Goal: Task Accomplishment & Management: Use online tool/utility

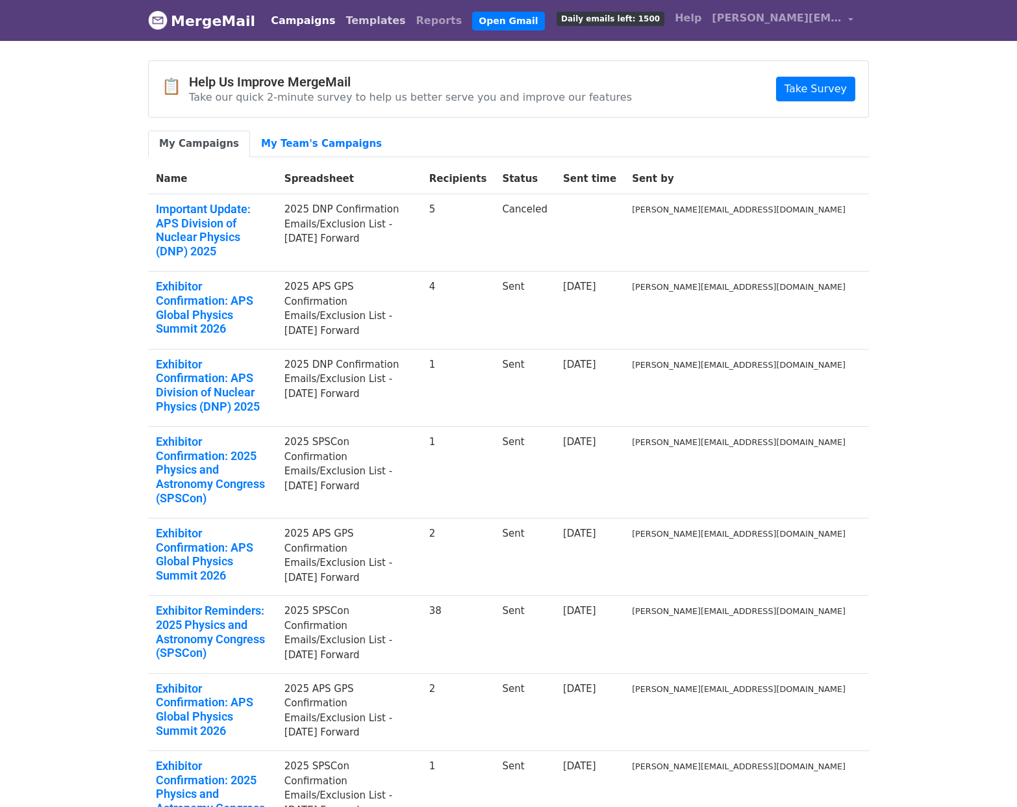
click at [340, 18] on link "Templates" at bounding box center [375, 21] width 70 height 26
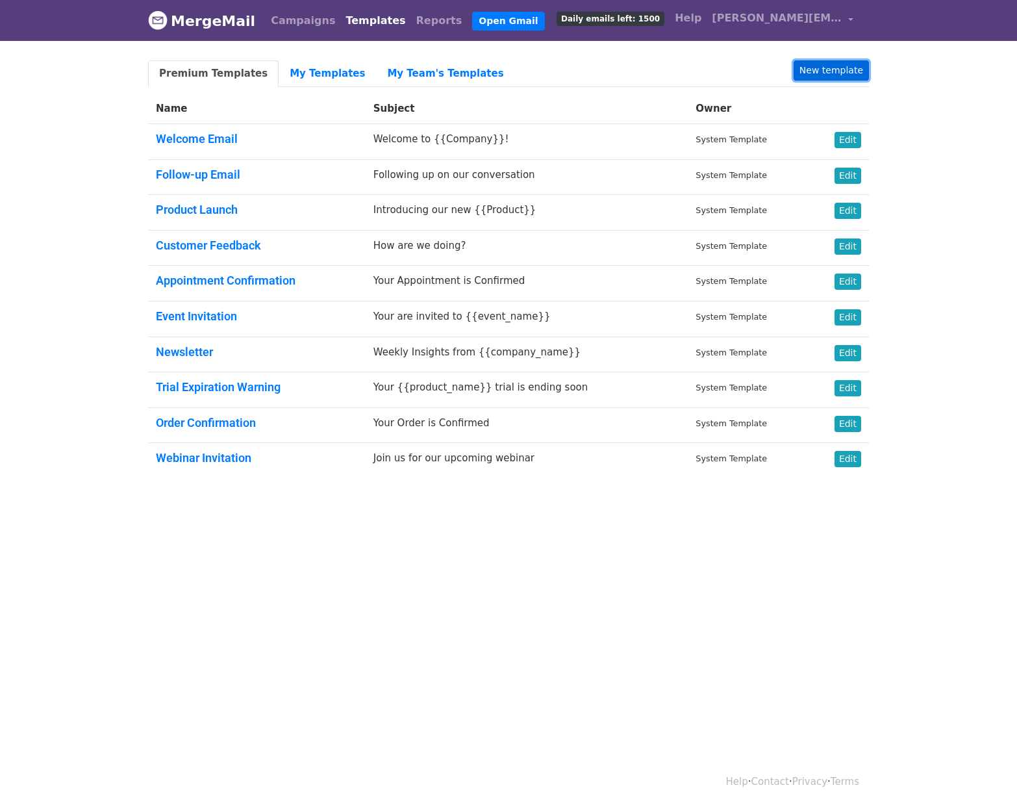
click at [836, 73] on link "New template" at bounding box center [831, 70] width 75 height 20
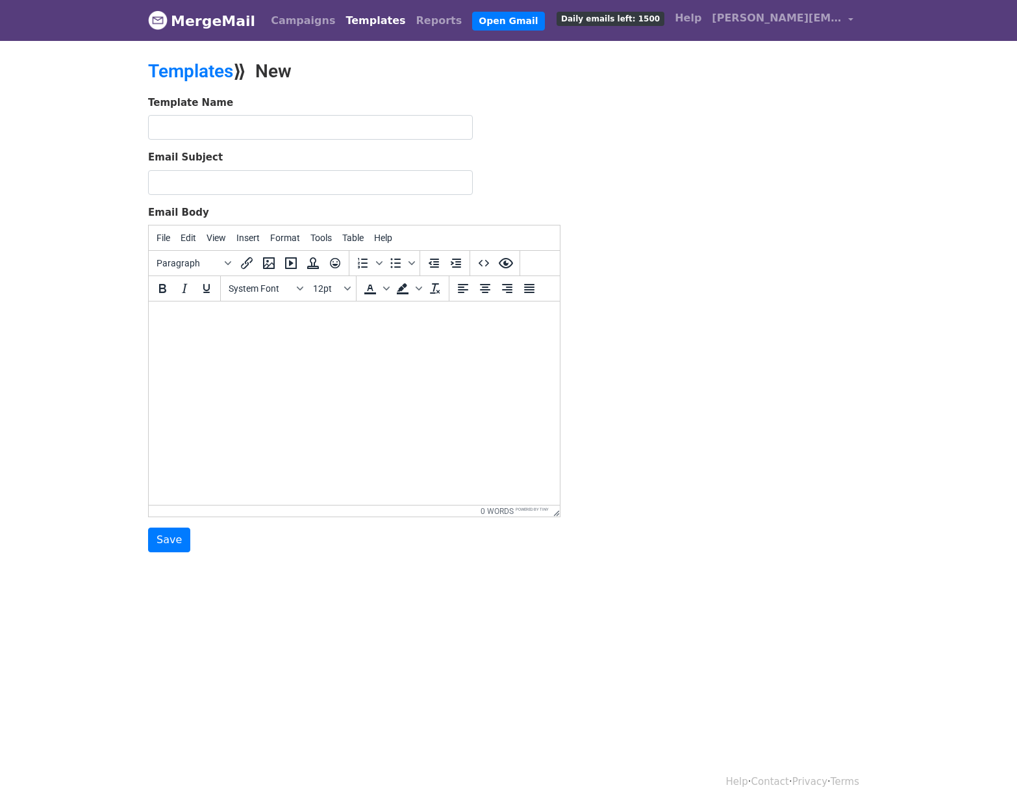
click at [254, 333] on html at bounding box center [354, 318] width 411 height 35
paste body
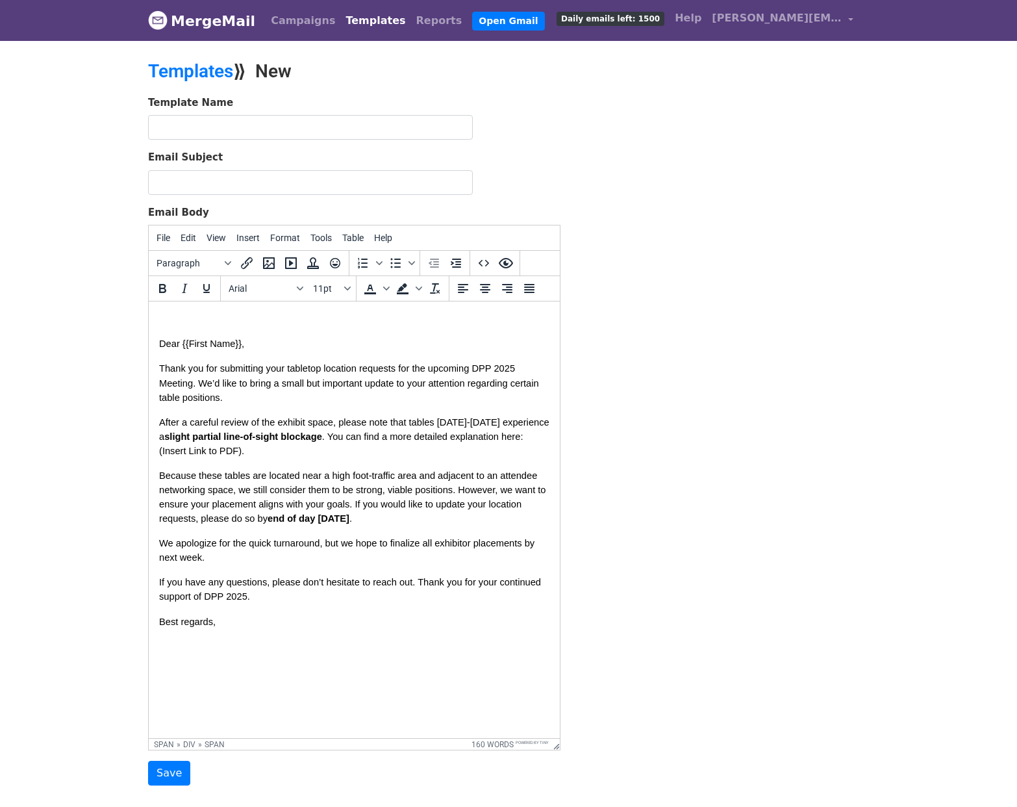
drag, startPoint x: 555, startPoint y: 512, endPoint x: 587, endPoint y: 757, distance: 247.6
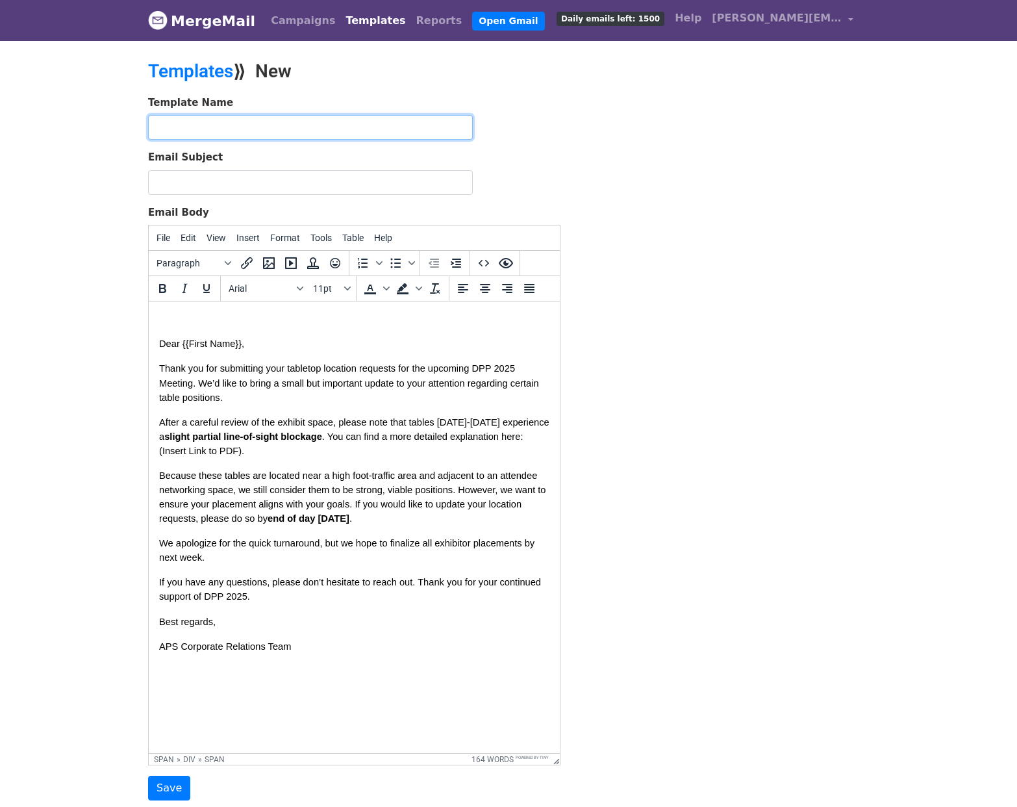
click at [260, 130] on input "text" at bounding box center [310, 127] width 325 height 25
type input "For exhibitors who already supplied requests, which include anything in tables …"
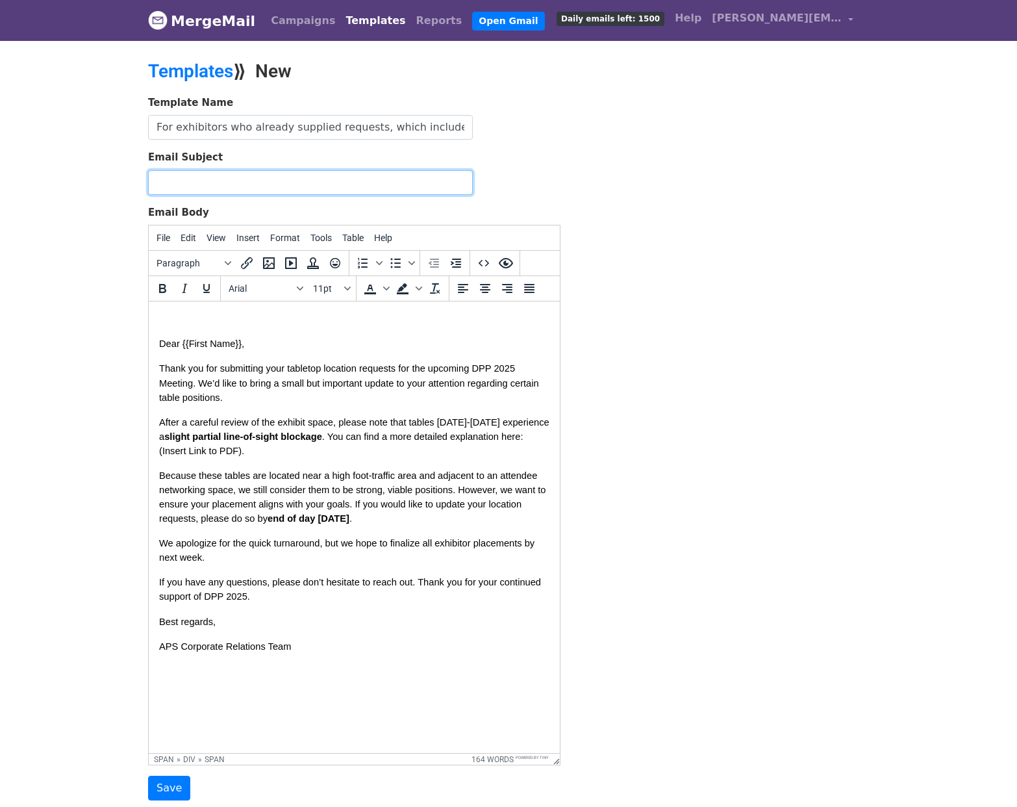
click at [250, 175] on input "Email Subject" at bounding box center [310, 182] width 325 height 25
paste input "Action Required by October 9: Tabletop Location Update for DPP 2025"
type input "Action Required by October 9: Tabletop Location Update for DPP 2025"
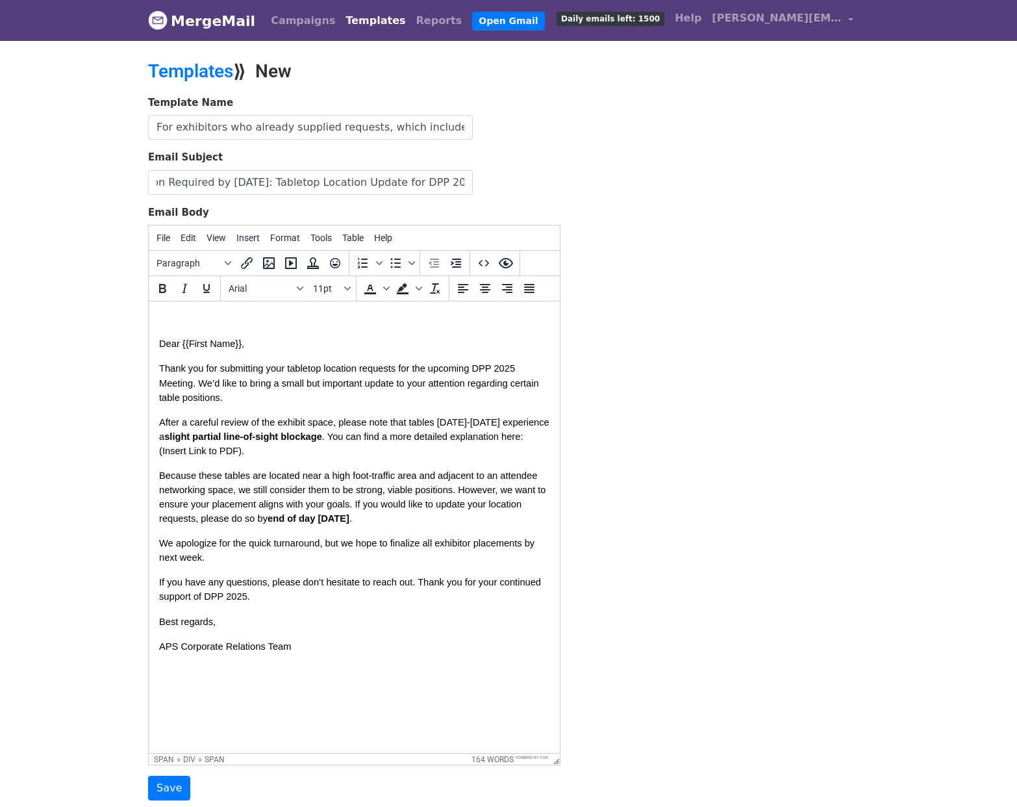
click at [581, 297] on div "Template Name For exhibitors who already supplied requests, which include anyth…" at bounding box center [508, 447] width 740 height 705
click at [391, 127] on input "For exhibitors who already supplied requests, which include anything in tables …" at bounding box center [310, 127] width 325 height 25
click at [163, 788] on input "Save" at bounding box center [169, 787] width 42 height 25
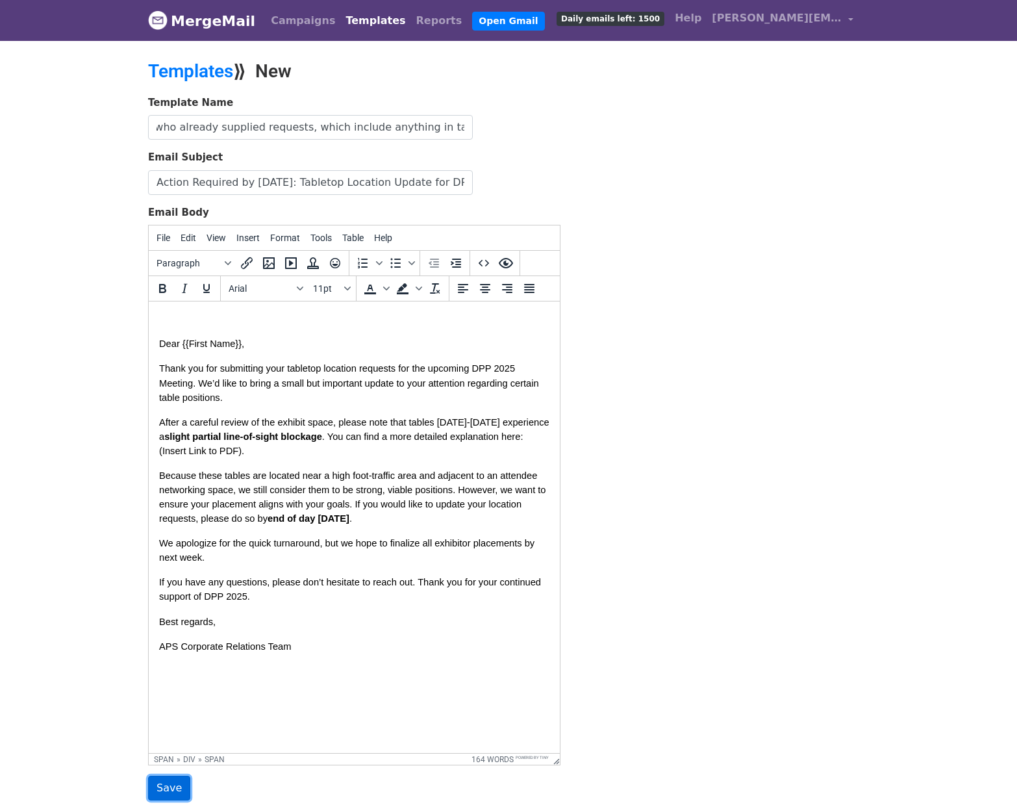
scroll to position [0, 0]
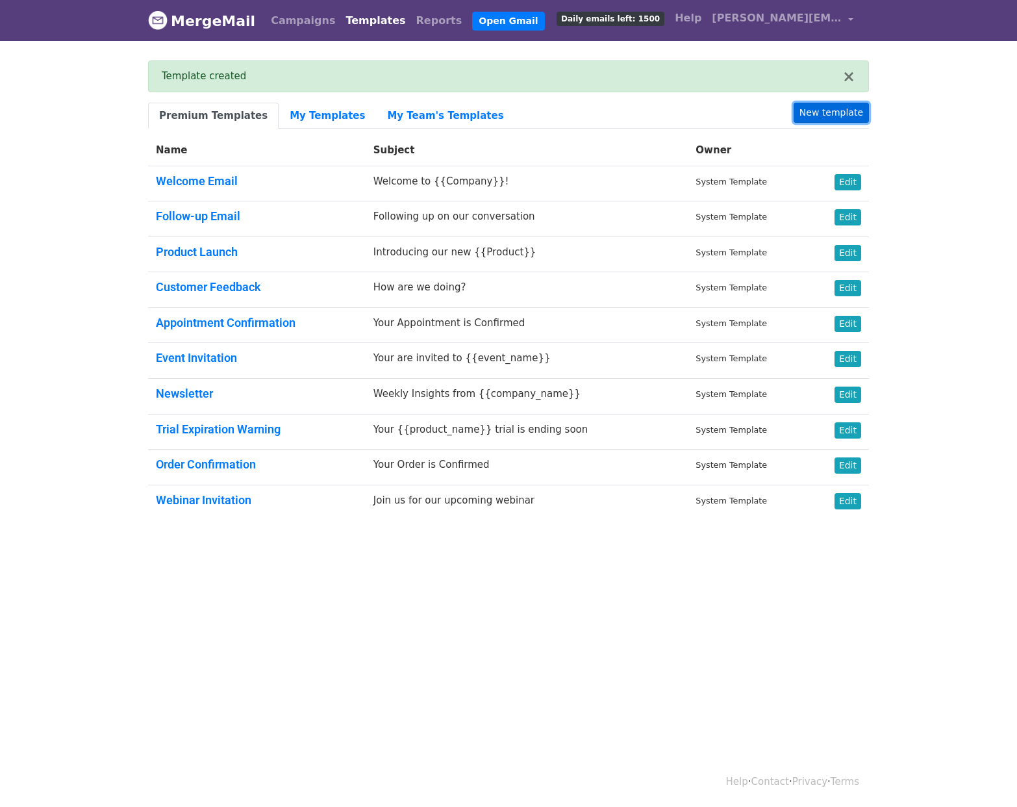
click at [826, 110] on link "New template" at bounding box center [831, 113] width 75 height 20
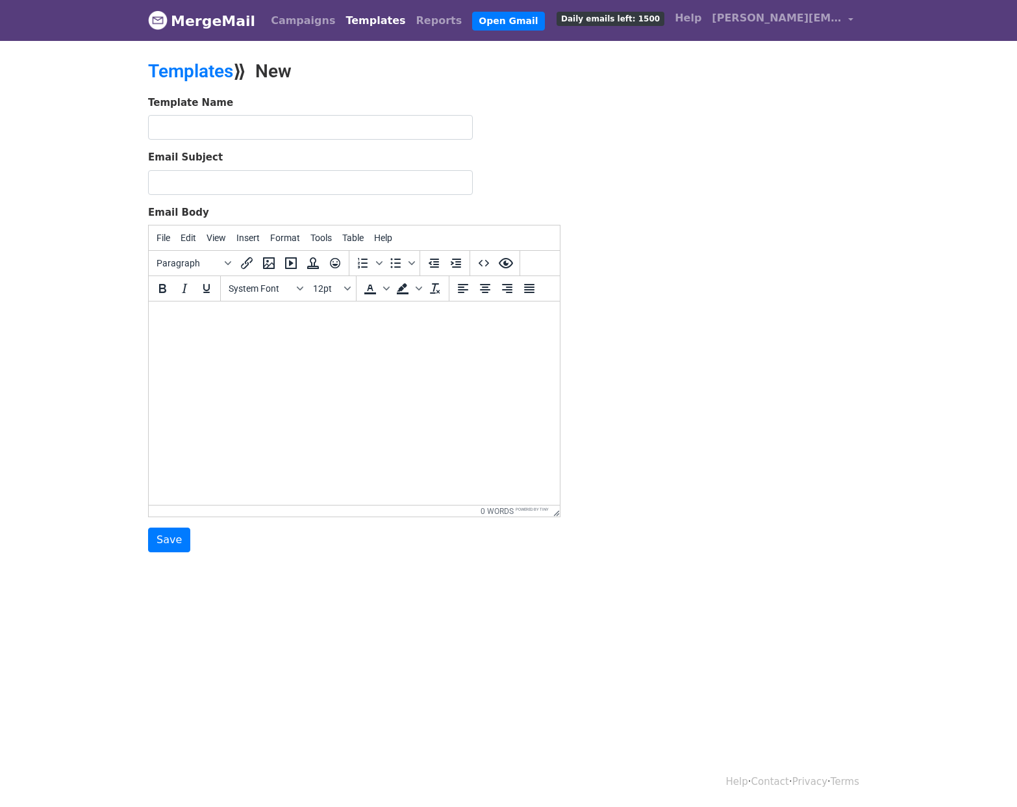
click at [242, 325] on body at bounding box center [354, 319] width 390 height 14
paste body
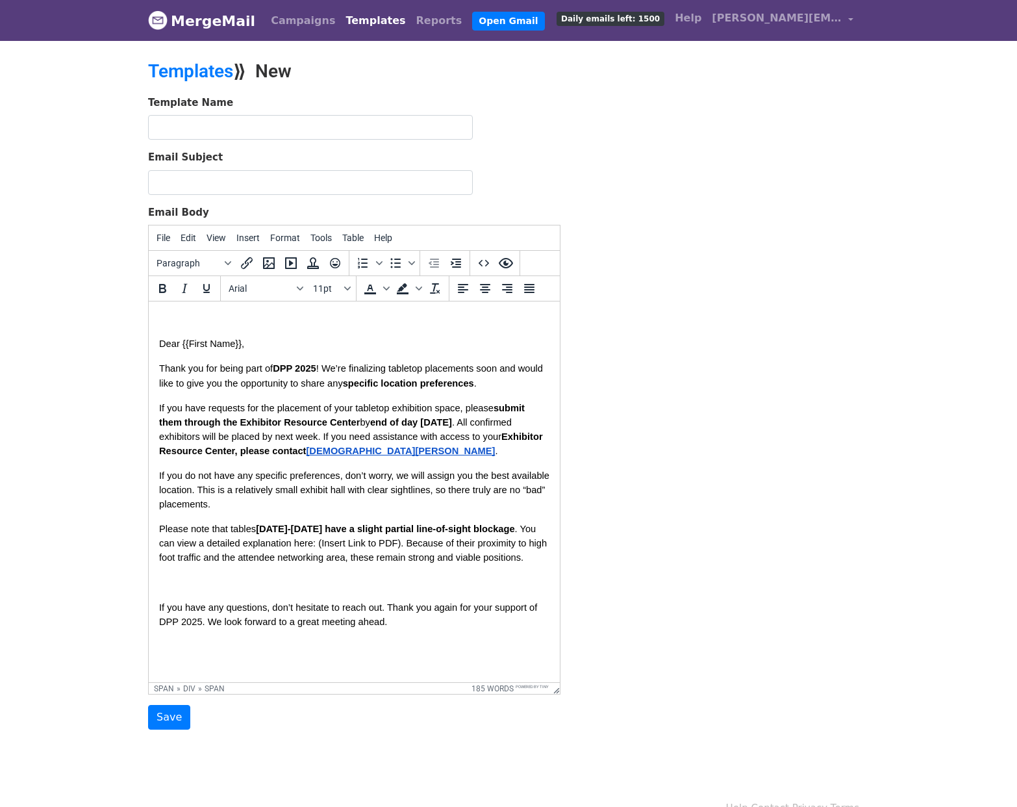
drag, startPoint x: 554, startPoint y: 510, endPoint x: 584, endPoint y: 744, distance: 235.1
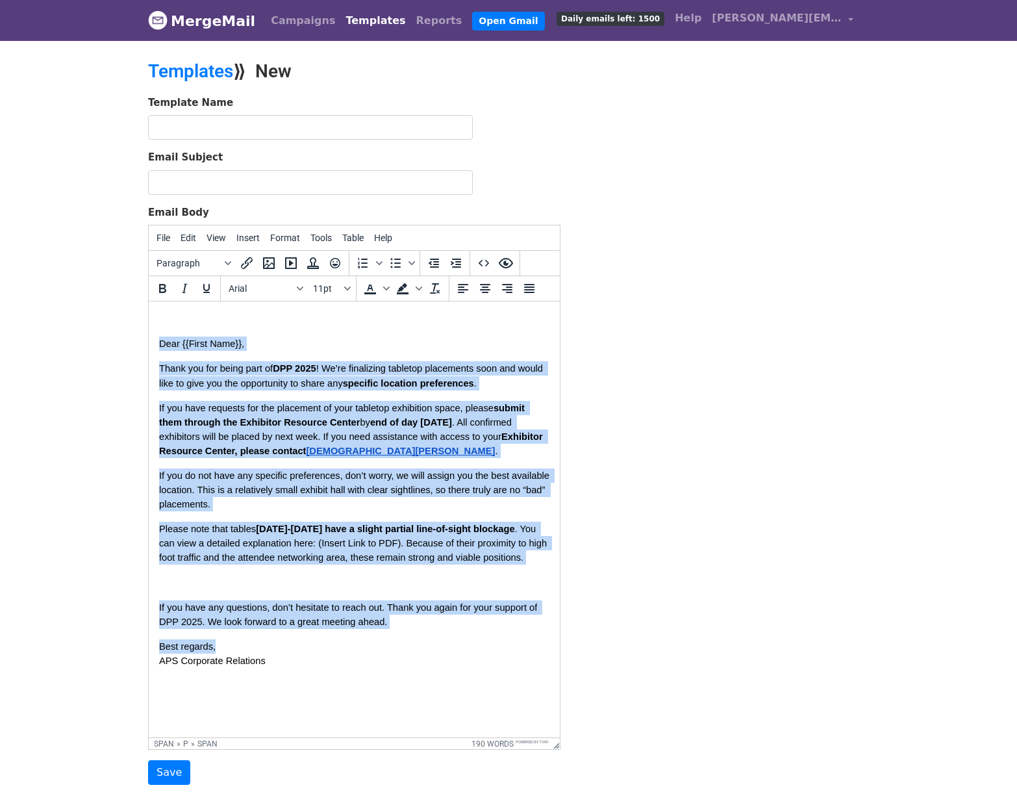
drag, startPoint x: 246, startPoint y: 647, endPoint x: 158, endPoint y: 343, distance: 317.1
click at [158, 343] on html "Dear {{First Name}}, Thank you for being part of DPP 2025 ! We’re finalizing ta…" at bounding box center [354, 497] width 411 height 392
copy span "Dear {{First Name}}, Thank you for being part of DPP 2025 ! We’re finalizing ta…"
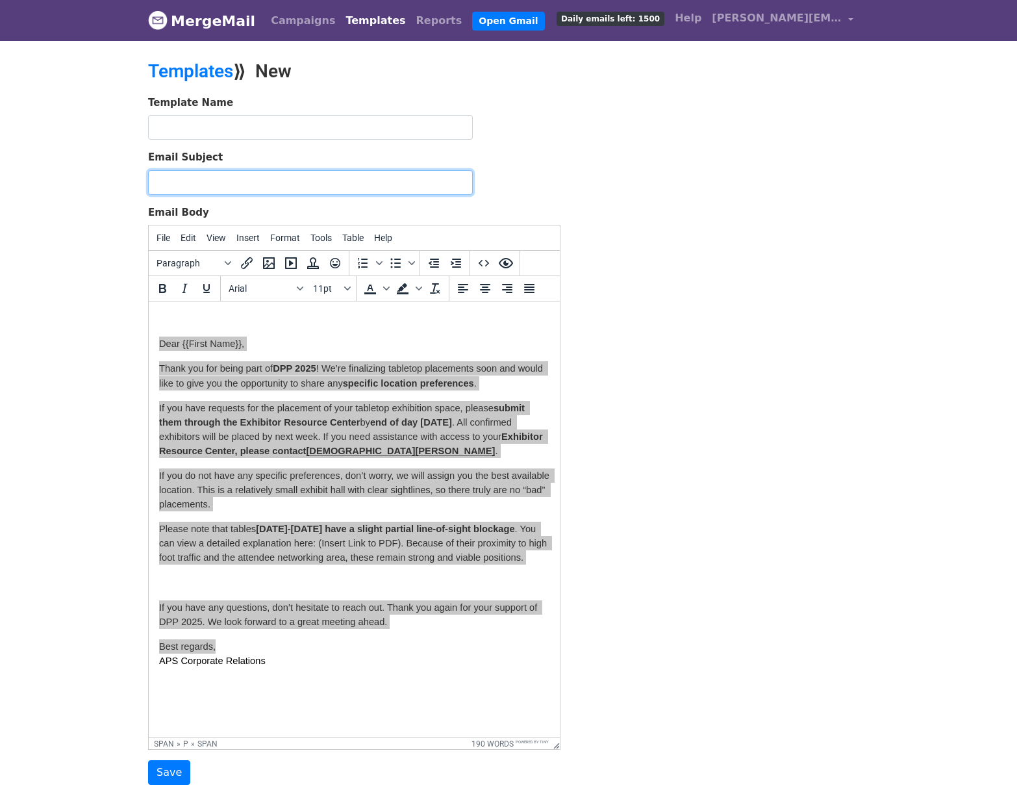
click at [247, 181] on input "Email Subject" at bounding box center [310, 182] width 325 height 25
paste input "Action Required by October 9: Tabletop Location Update for DPP 2025"
drag, startPoint x: 364, startPoint y: 181, endPoint x: 399, endPoint y: 180, distance: 35.1
click at [399, 180] on input "Action Required by October 9: Tabletop Location Update for DPP 2025" at bounding box center [310, 182] width 325 height 25
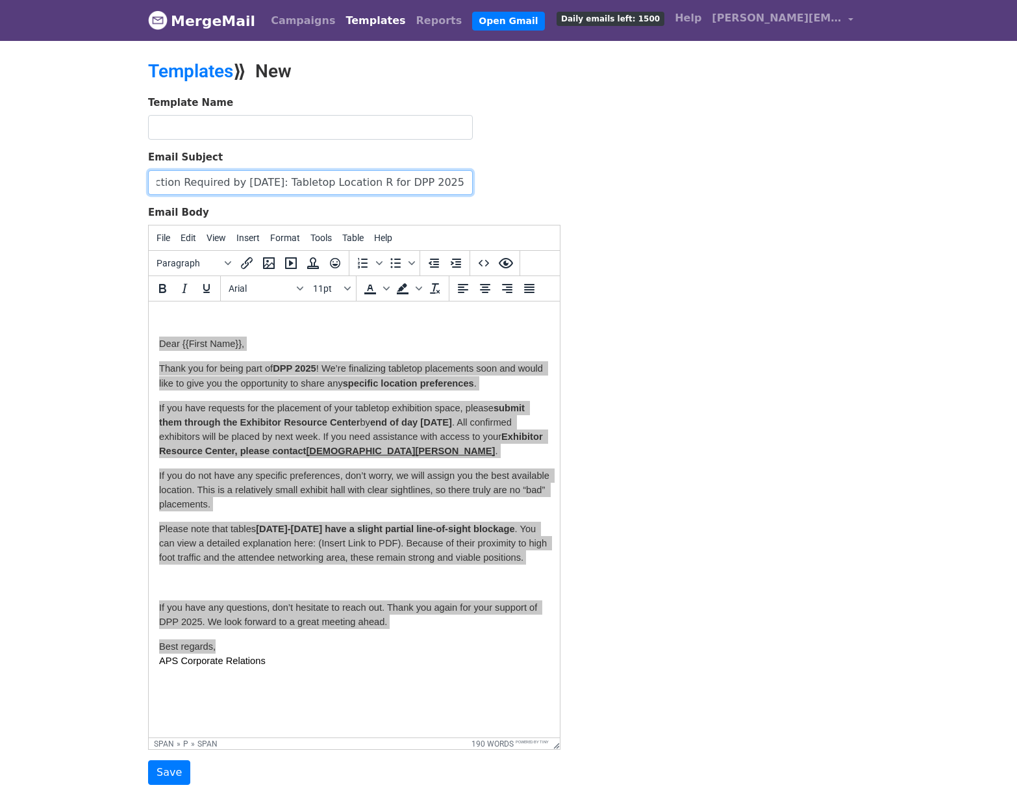
scroll to position [0, 0]
type input "Action Required by October 9: Tabletop Location Request for DPP 2025"
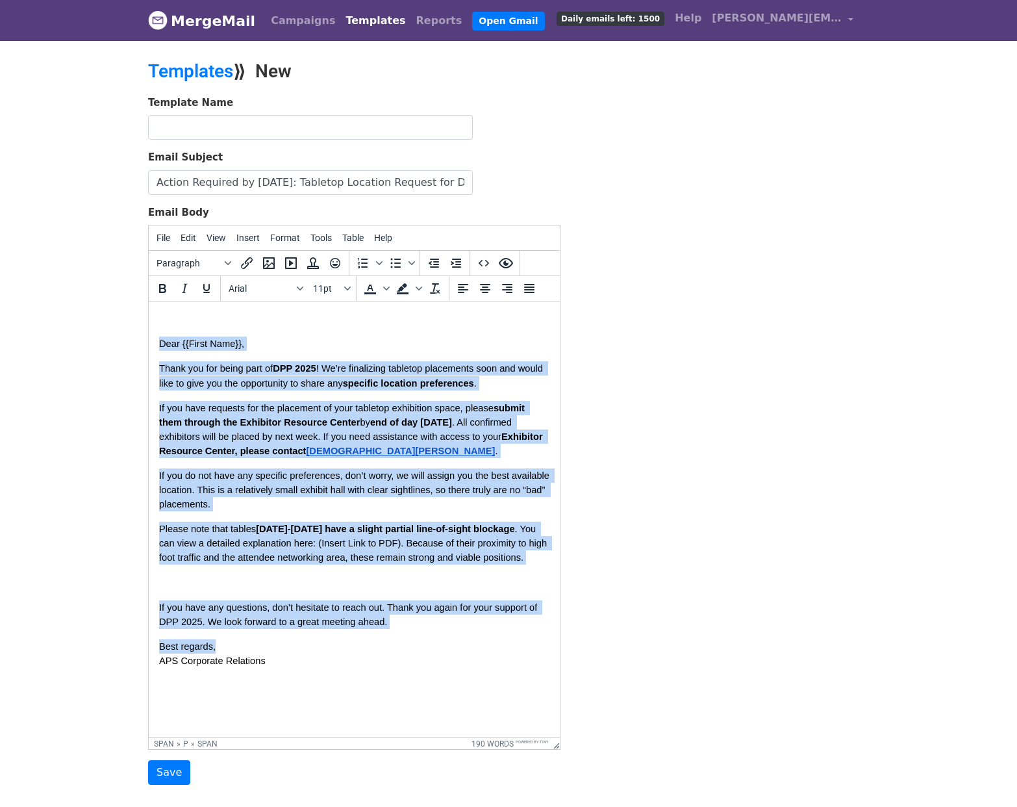
click at [475, 550] on p "Please note that tables 1-8 may have a slight partial line-of-sight blockage . …" at bounding box center [354, 542] width 390 height 43
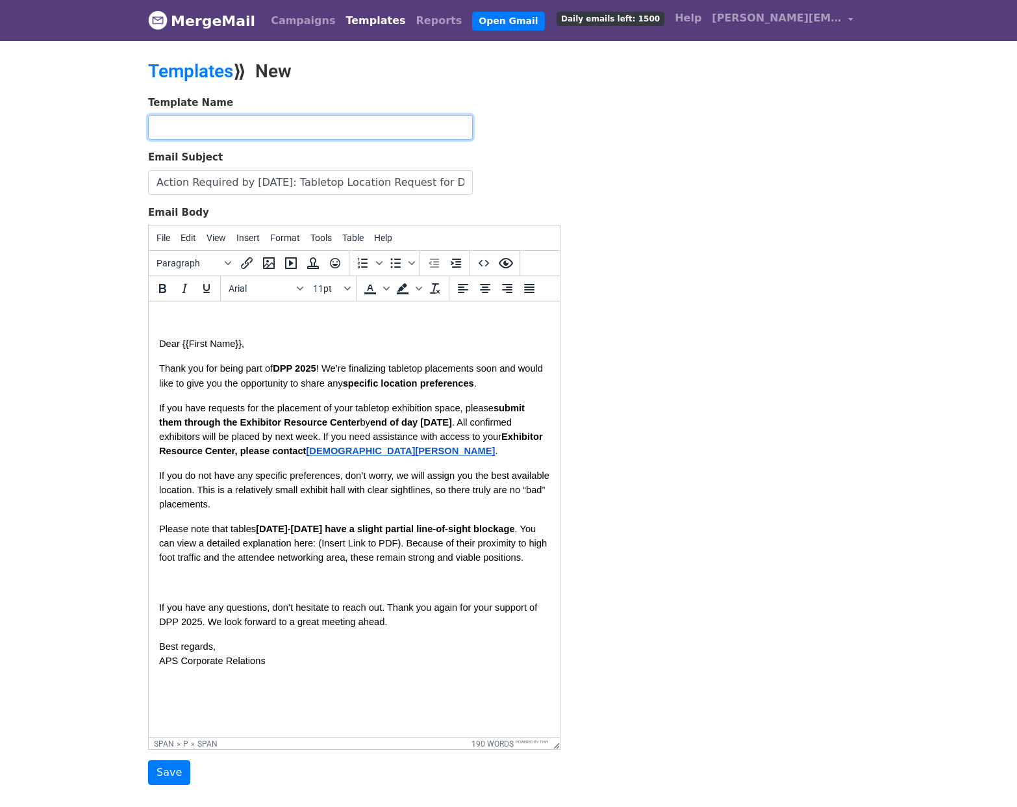
click at [212, 126] on input "text" at bounding box center [310, 127] width 325 height 25
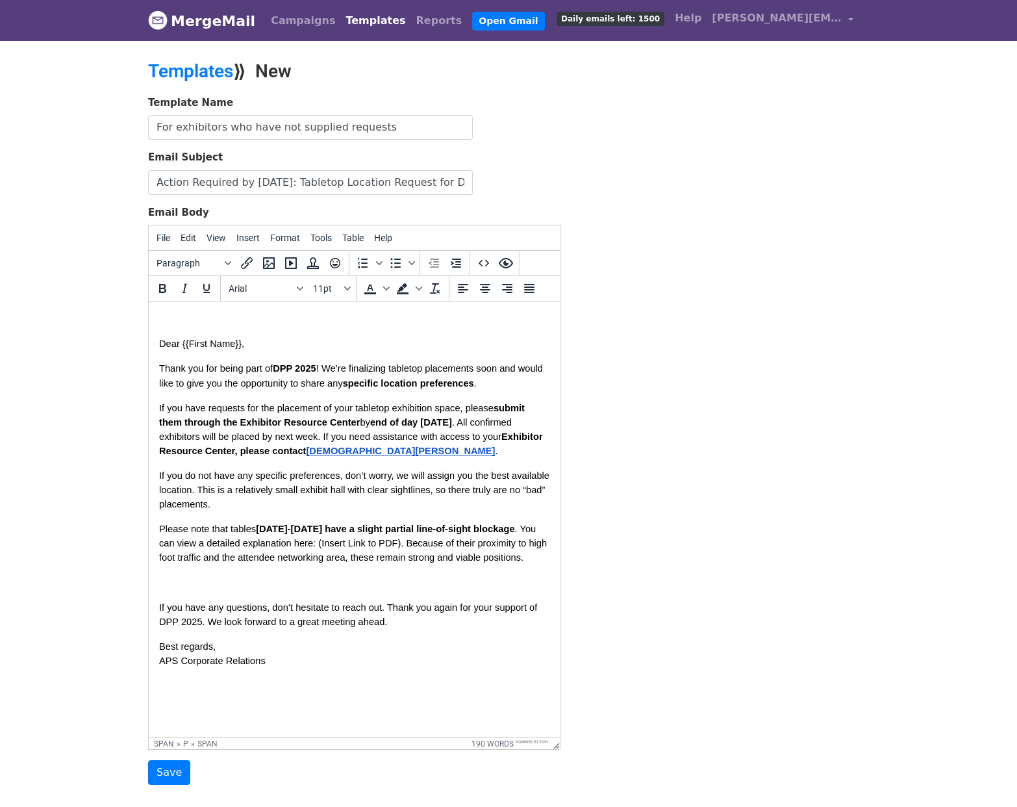
click at [688, 409] on div "Template Name For exhibitors who have not supplied requests Email Subject Actio…" at bounding box center [508, 440] width 740 height 690
click at [158, 129] on input "For exhibitors who have not supplied requests" at bounding box center [310, 127] width 325 height 25
type input "DPP TT Requests: For exhibitors who have not supplied requests"
click at [187, 326] on body "Dear {{First Name}}, Thank you for being part of DPP 2025 ! We’re finalizing ta…" at bounding box center [354, 497] width 390 height 371
click at [170, 777] on input "Save" at bounding box center [169, 772] width 42 height 25
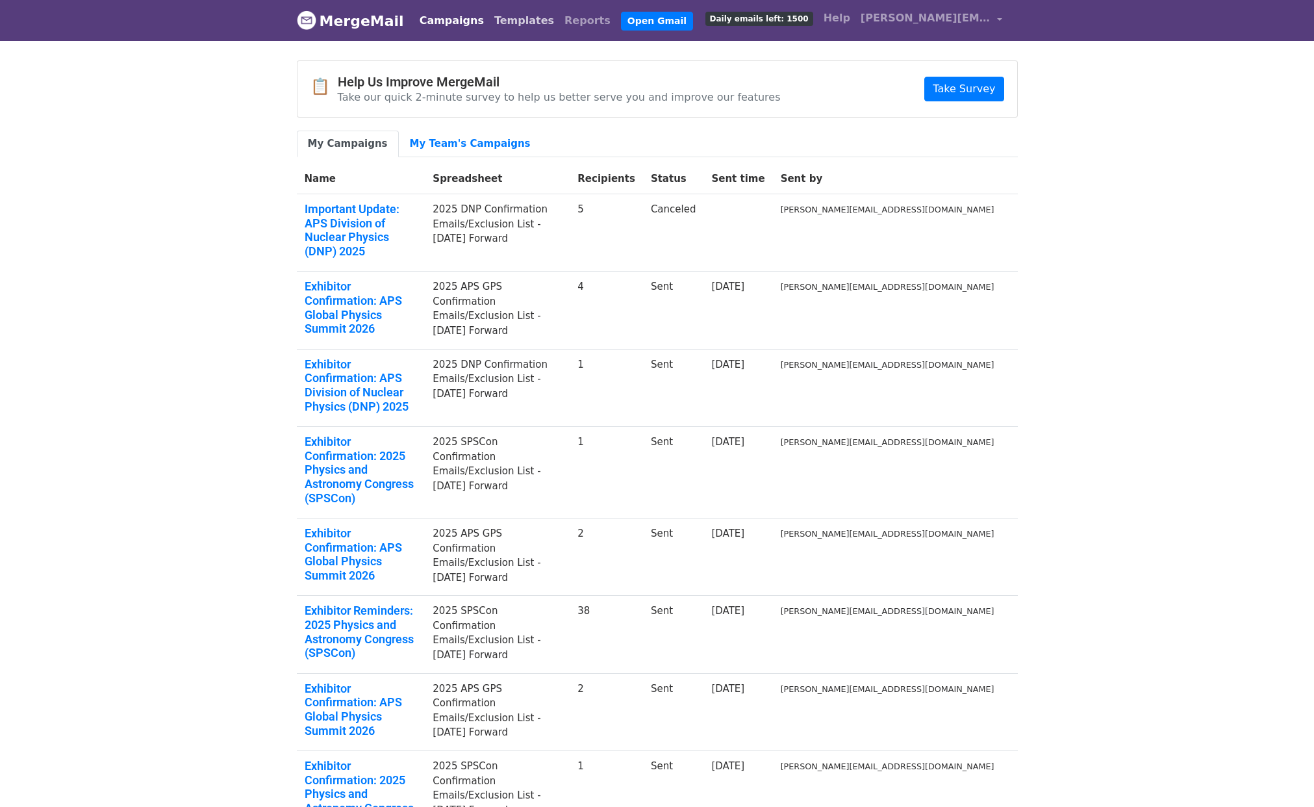
click at [494, 16] on link "Templates" at bounding box center [524, 21] width 70 height 26
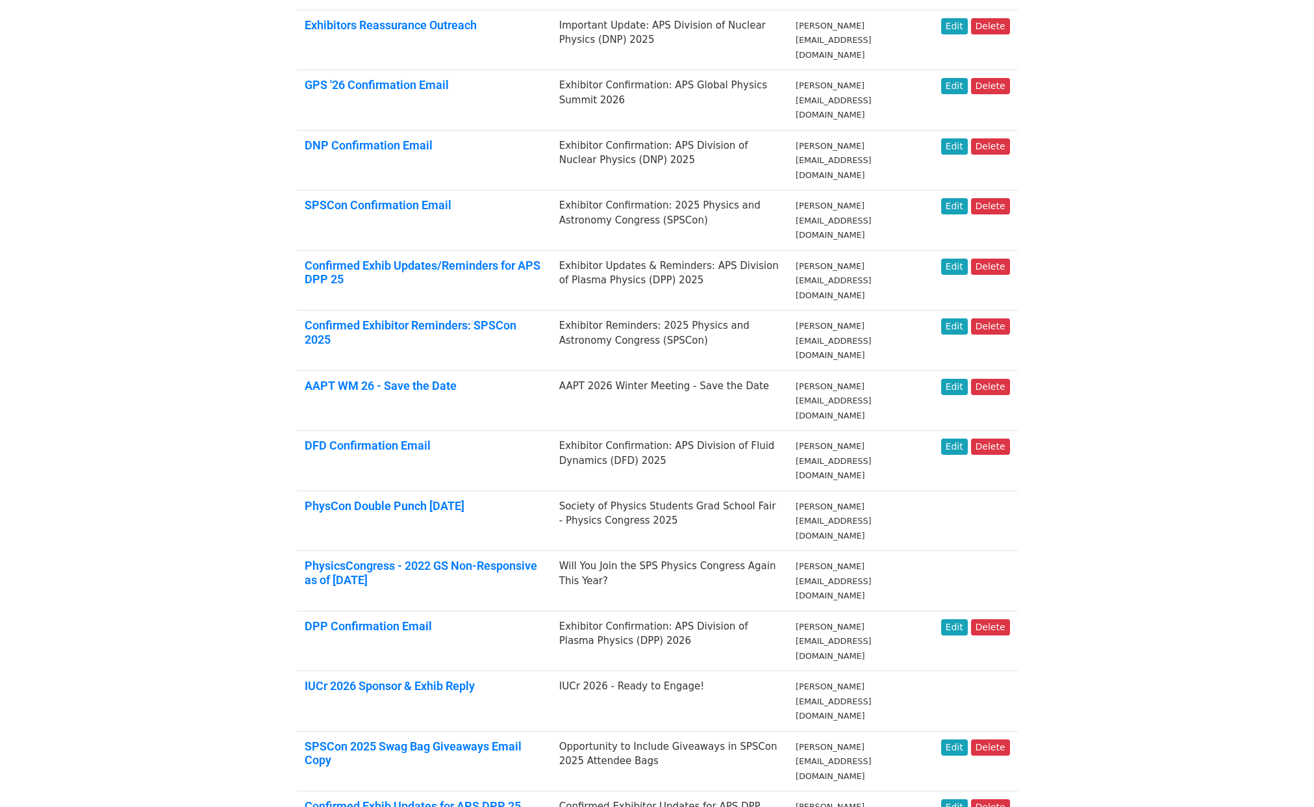
scroll to position [335, 0]
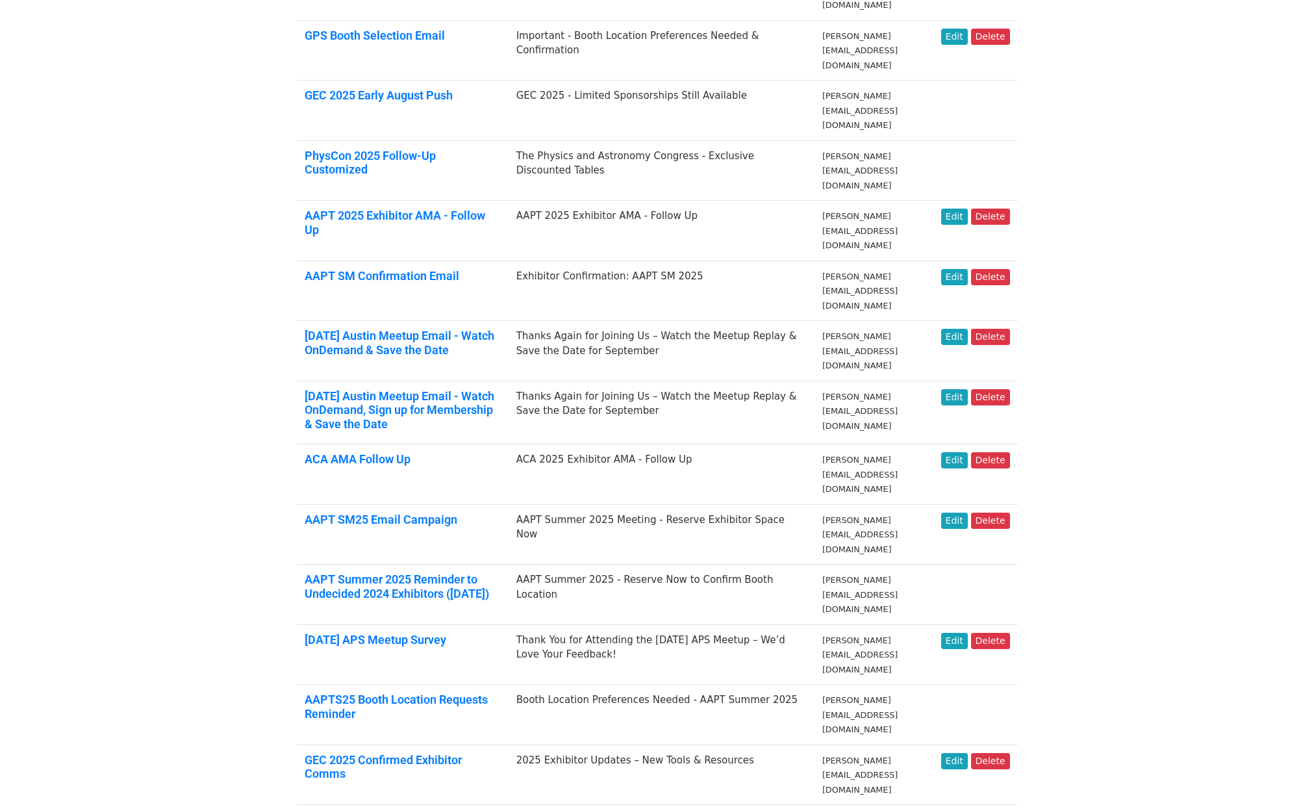
scroll to position [418, 0]
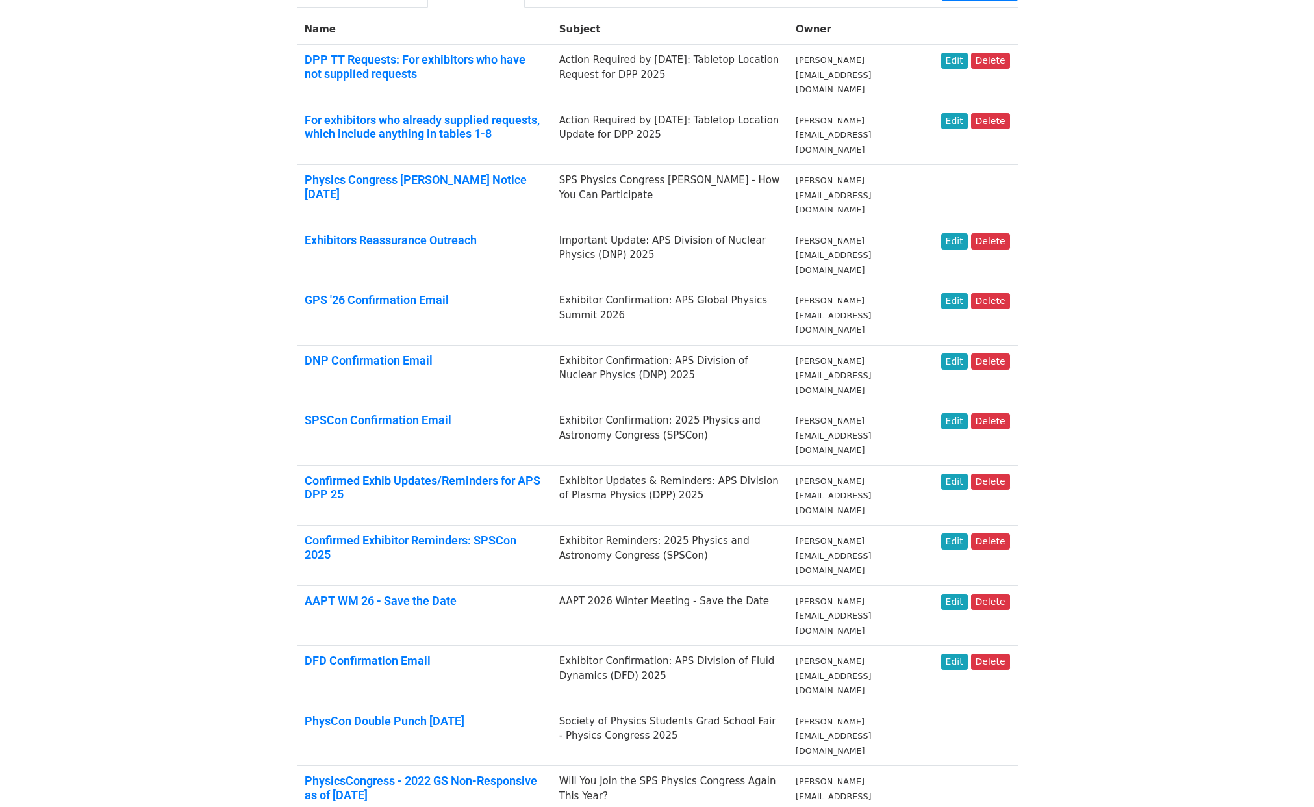
scroll to position [75, 0]
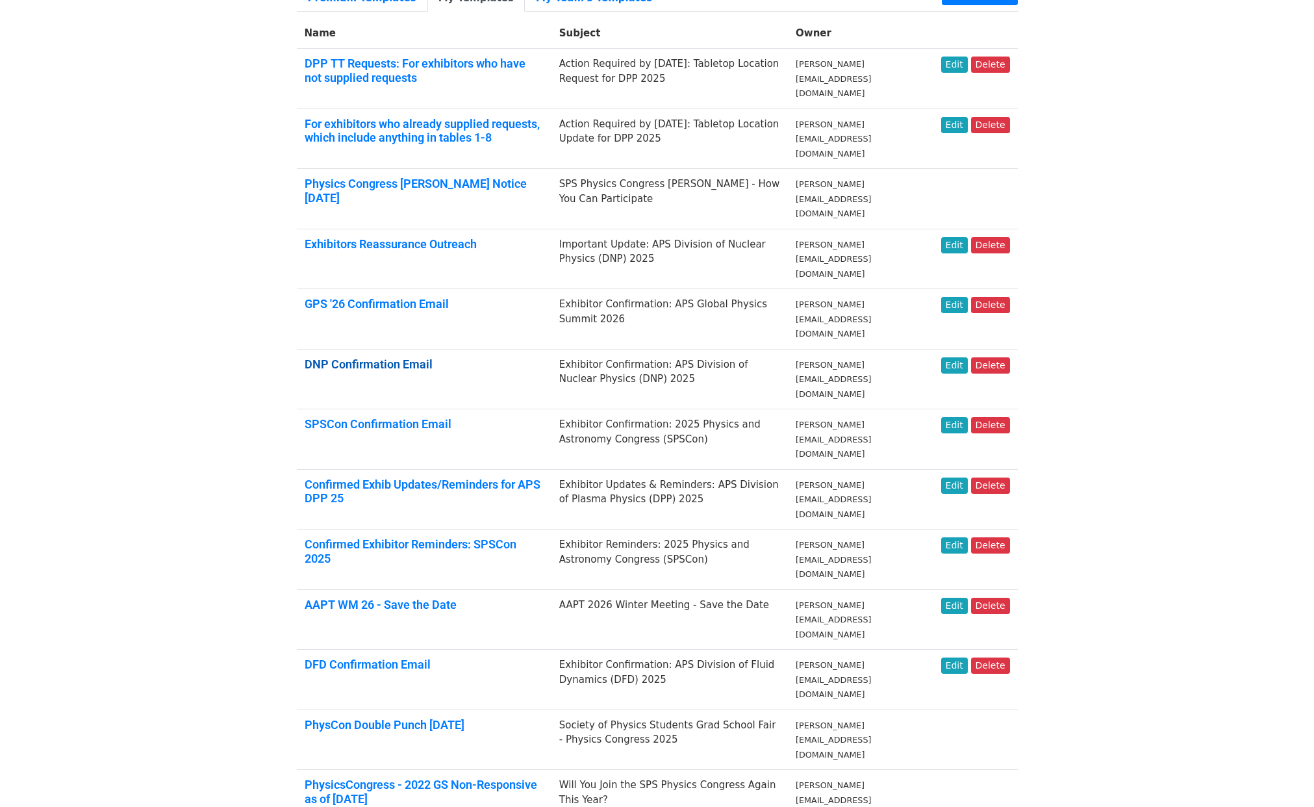
click at [362, 357] on link "DNP Confirmation Email" at bounding box center [369, 364] width 128 height 14
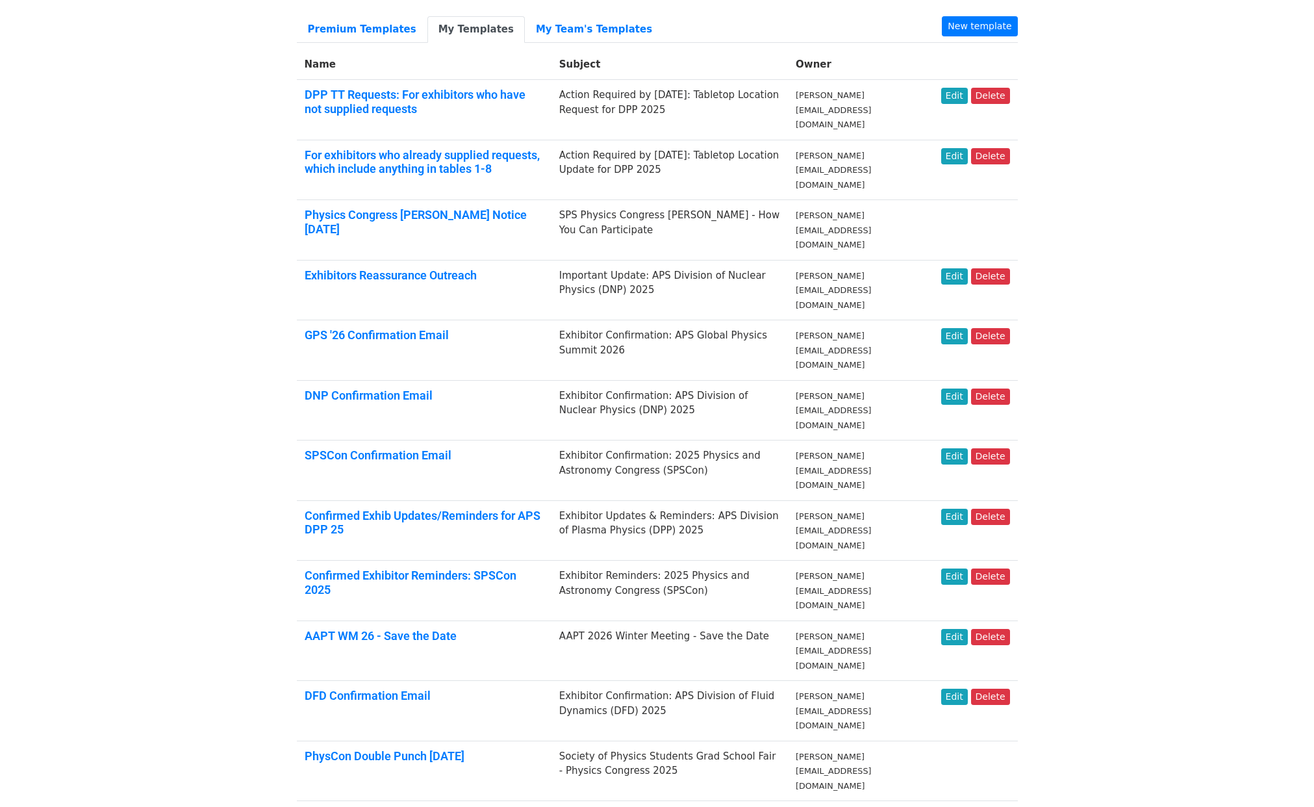
scroll to position [0, 0]
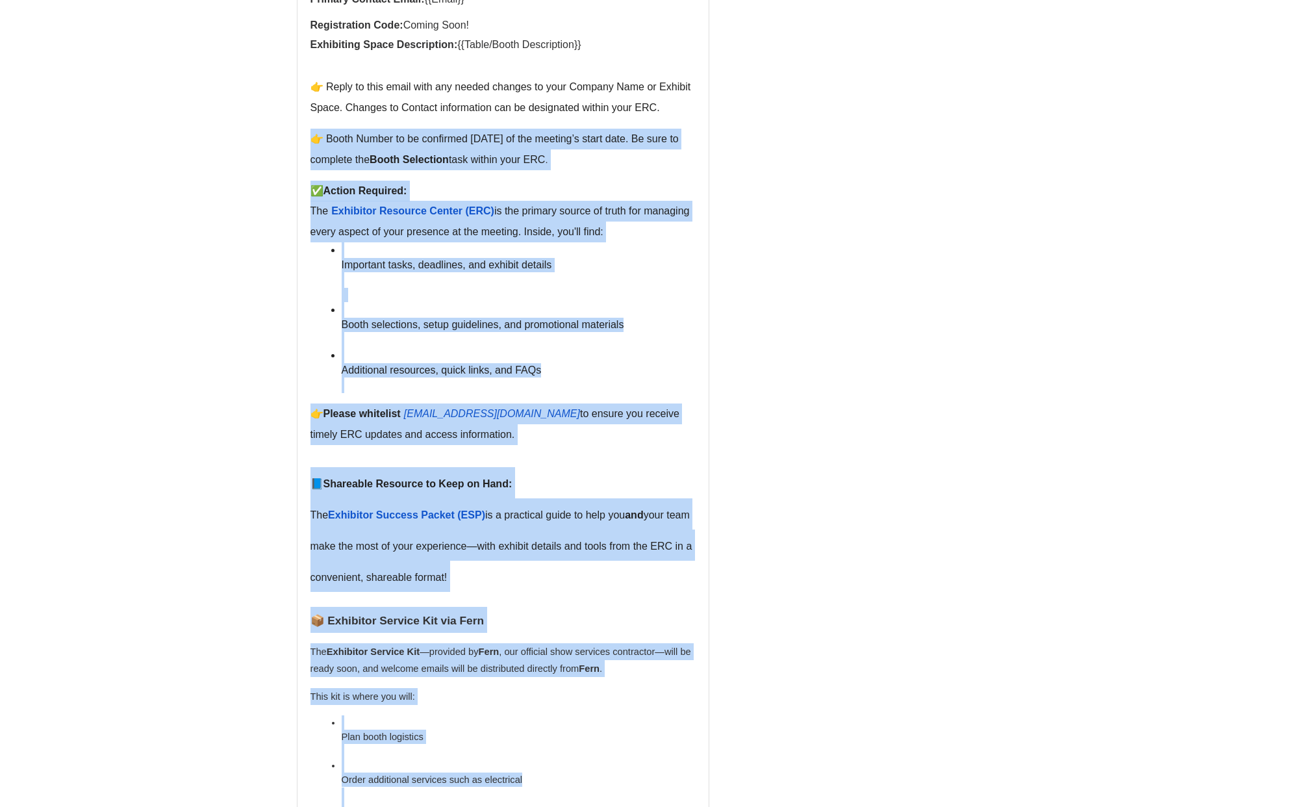
scroll to position [798, 0]
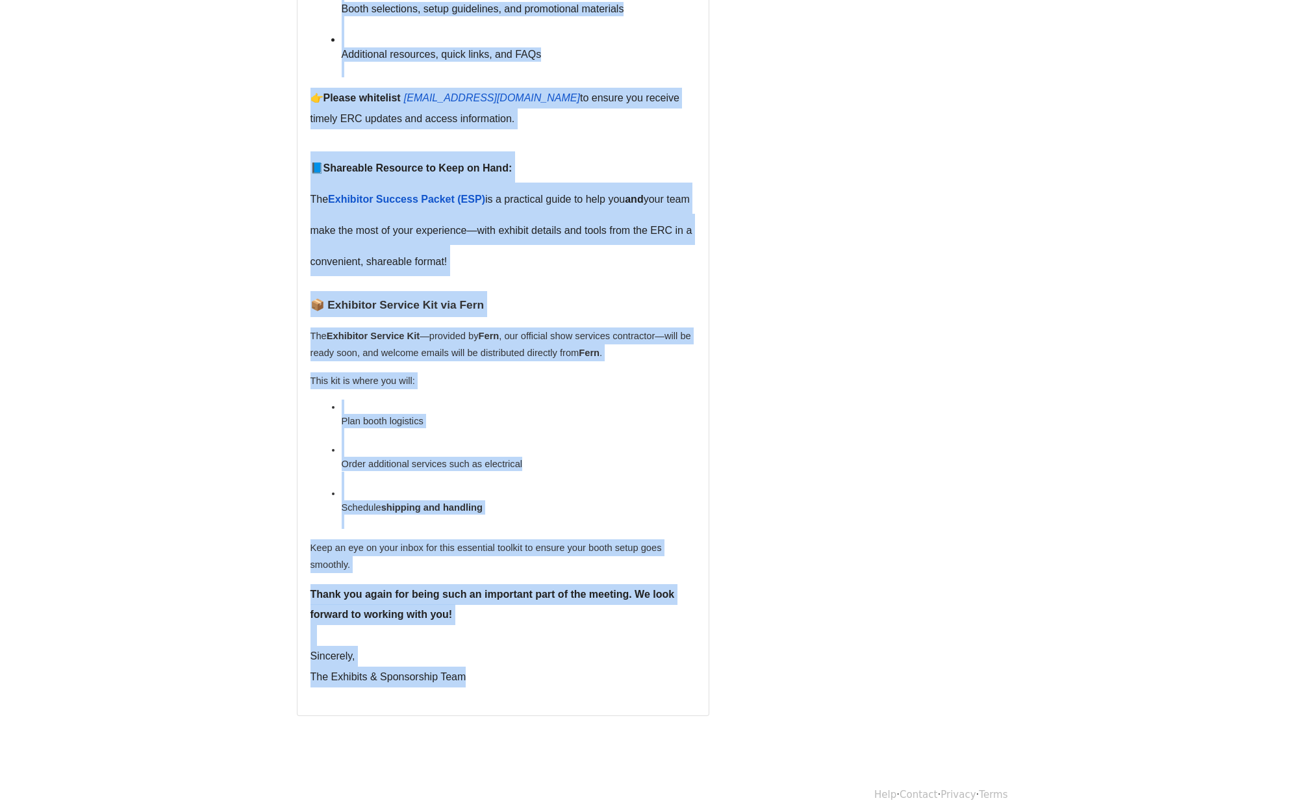
drag, startPoint x: 312, startPoint y: 231, endPoint x: 536, endPoint y: 665, distance: 489.1
click at [536, 665] on div "Dear {{First Name}} {{Last Name}}, Thank you for reserving exhibition space at …" at bounding box center [502, 54] width 385 height 1295
copy div "👉 Booth Number to be confirmed within four weeks of the meeting’s start date. B…"
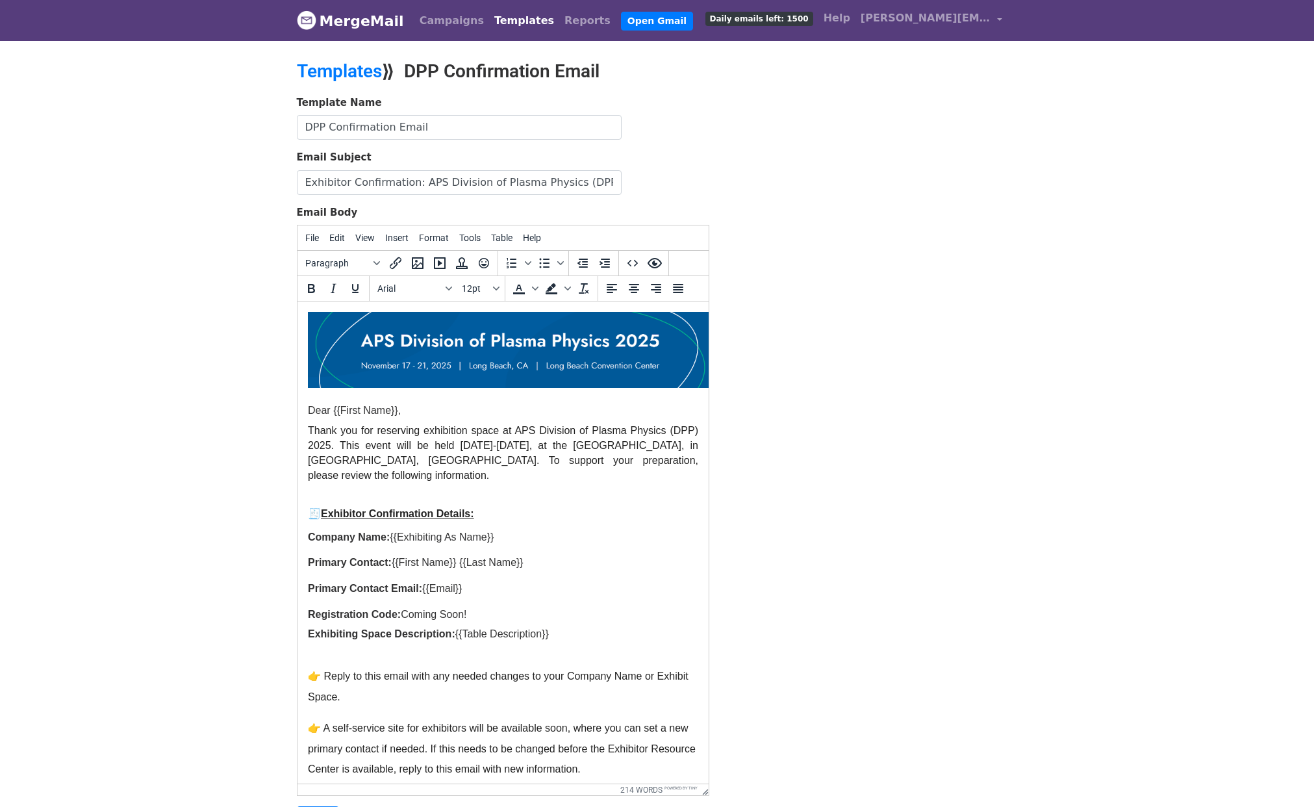
drag, startPoint x: 703, startPoint y: 513, endPoint x: 740, endPoint y: 792, distance: 281.8
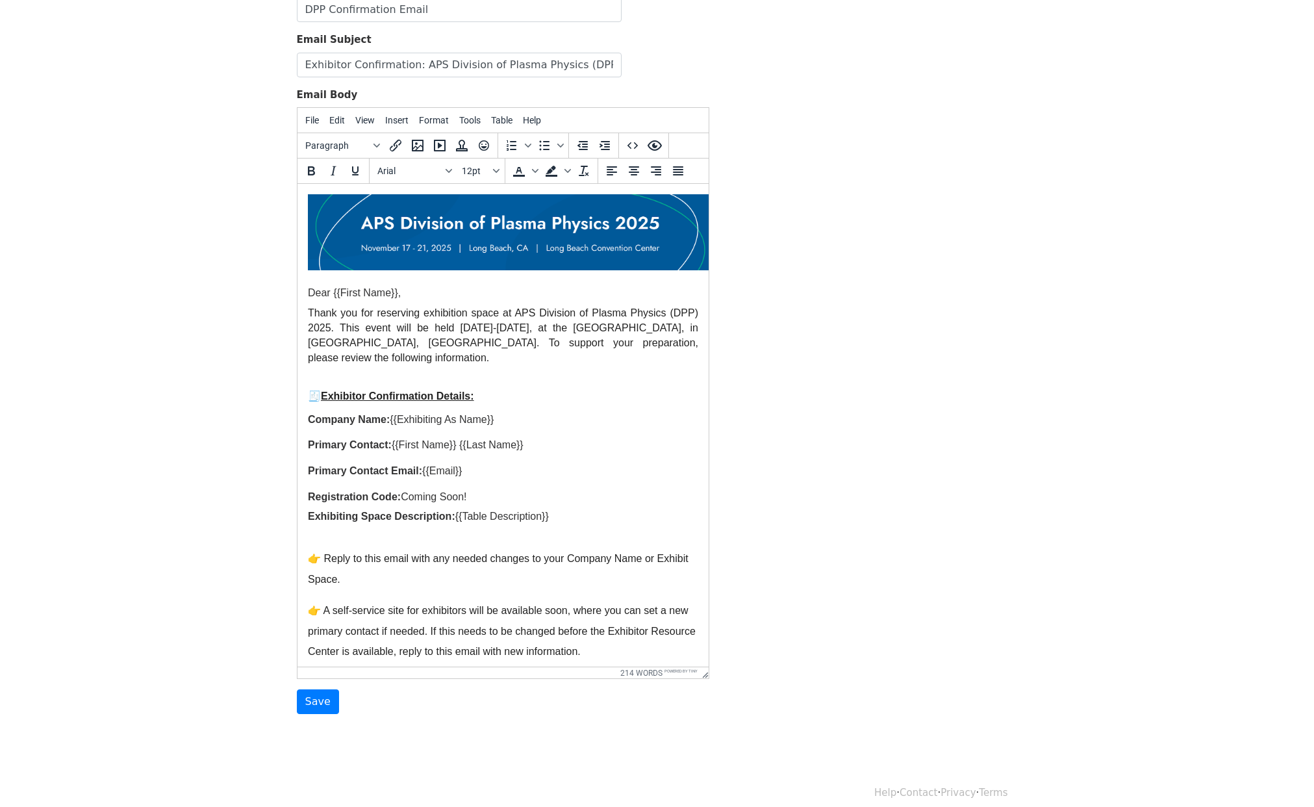
scroll to position [130, 0]
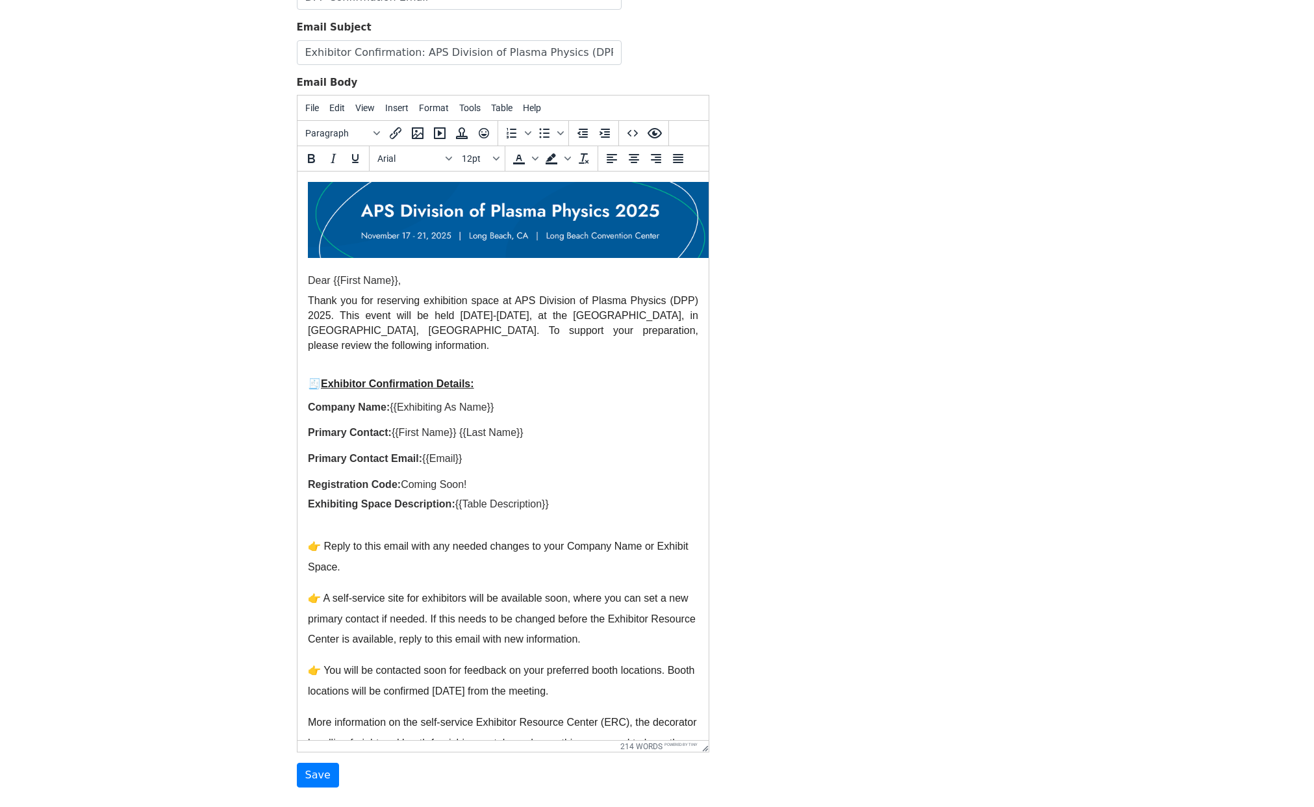
drag, startPoint x: 704, startPoint y: 663, endPoint x: 735, endPoint y: 761, distance: 102.9
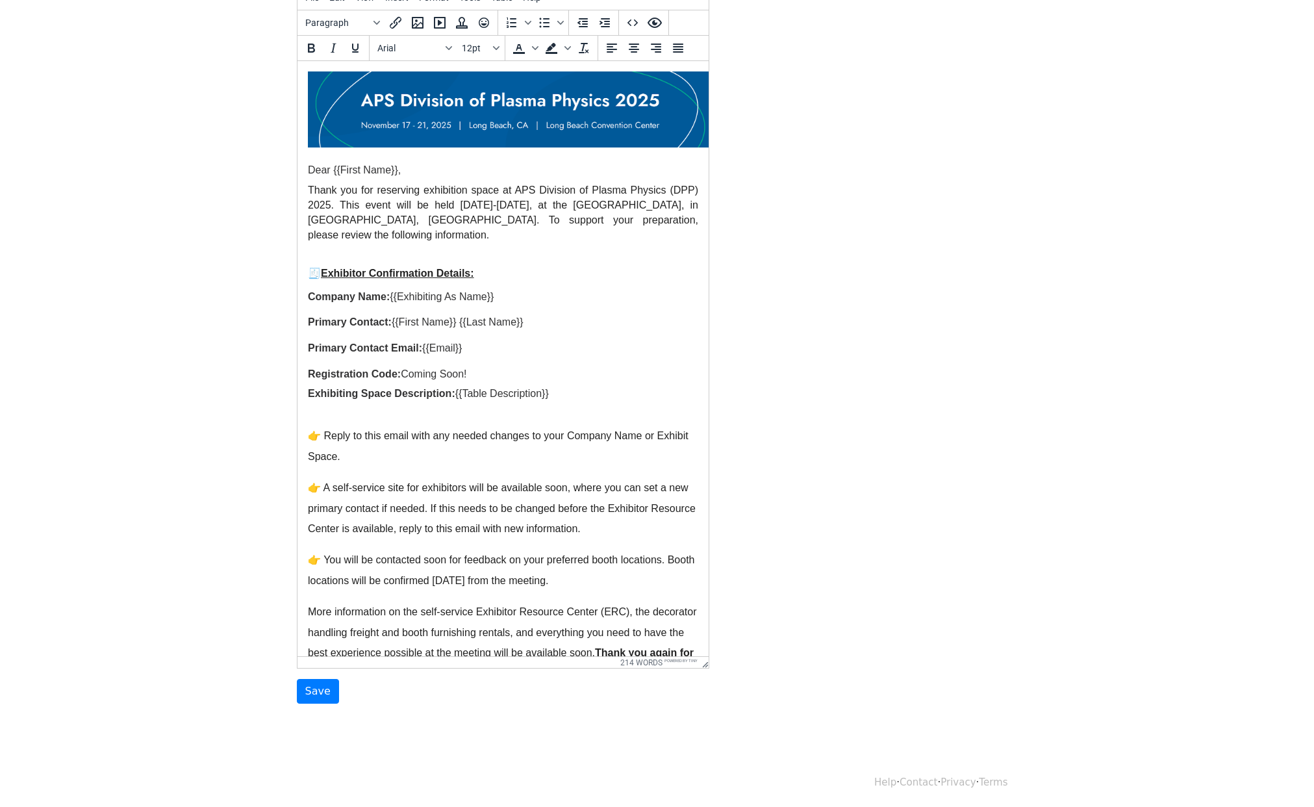
scroll to position [242, 0]
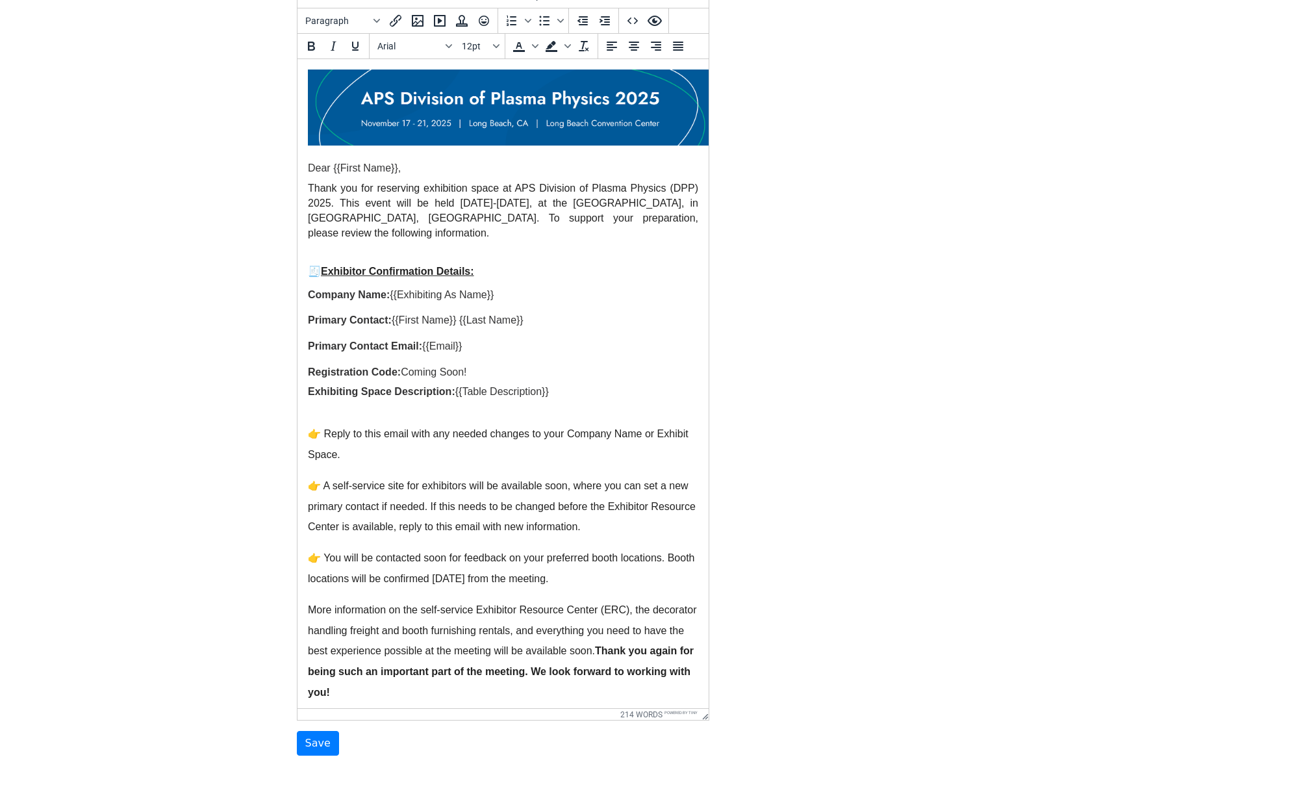
drag, startPoint x: 699, startPoint y: 662, endPoint x: 710, endPoint y: 742, distance: 80.6
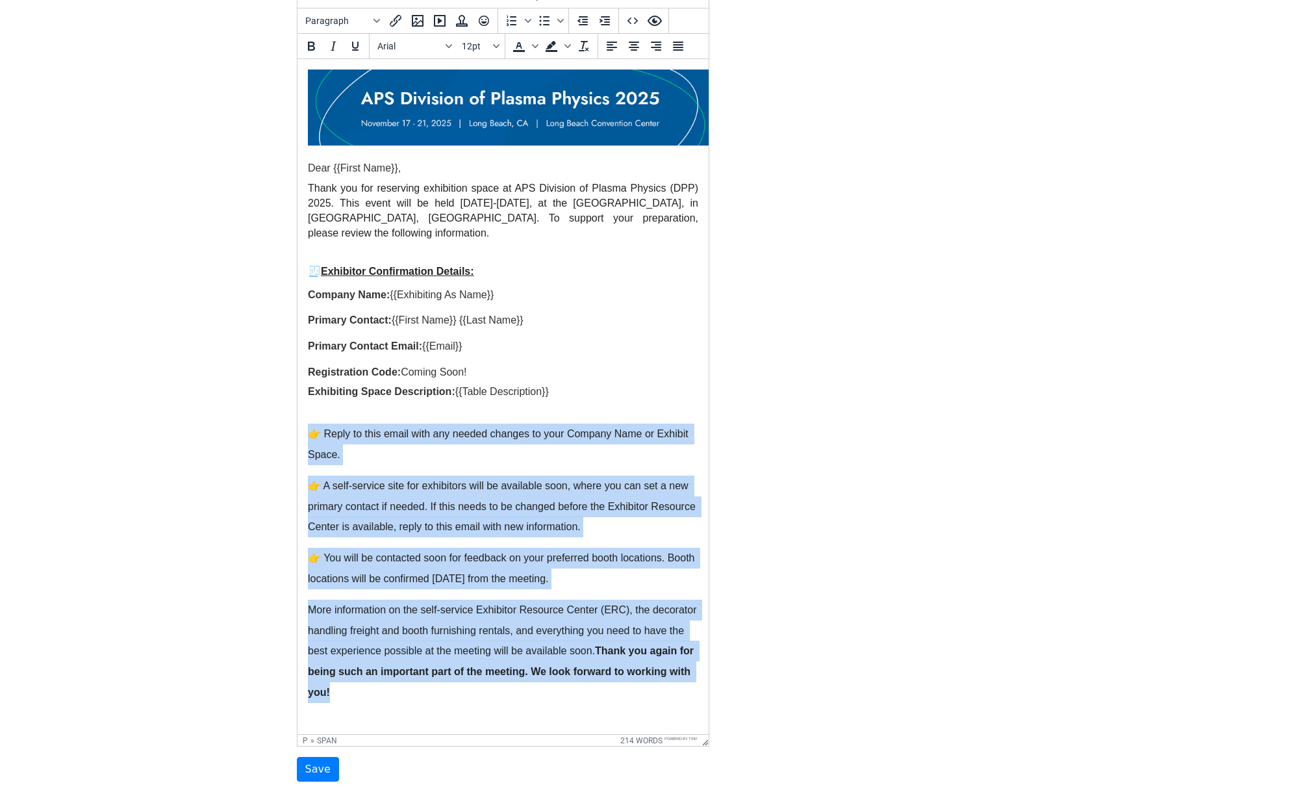
drag, startPoint x: 444, startPoint y: 691, endPoint x: 286, endPoint y: 425, distance: 309.0
click at [297, 425] on html "Dear {{First Name}}, Thank you for reserving exhibition space at APS Division o…" at bounding box center [502, 422] width 411 height 726
paste body
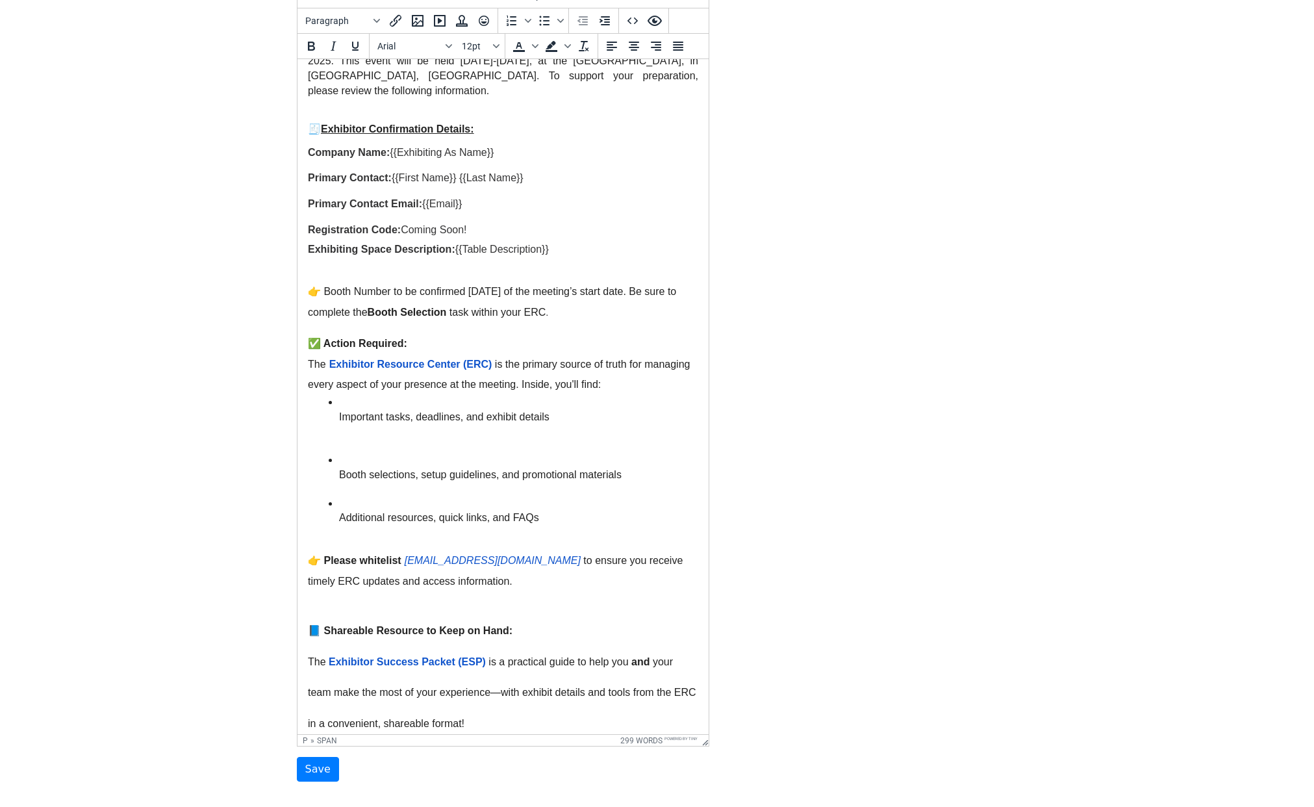
scroll to position [0, 0]
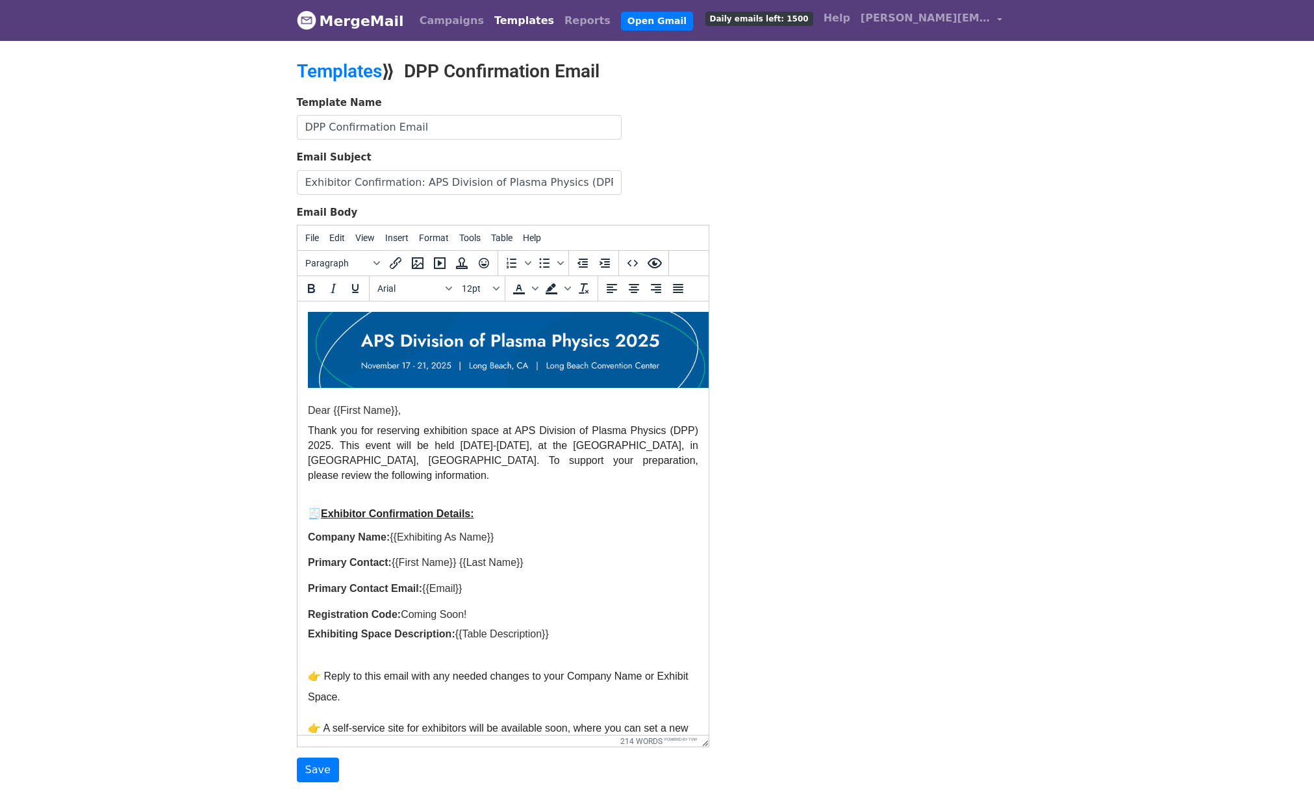
drag, startPoint x: 702, startPoint y: 509, endPoint x: 712, endPoint y: 862, distance: 352.8
click at [712, 806] on html "MergeMail Campaigns Templates Reports Open Gmail Daily emails left: 1500 Help b…" at bounding box center [657, 443] width 1314 height 886
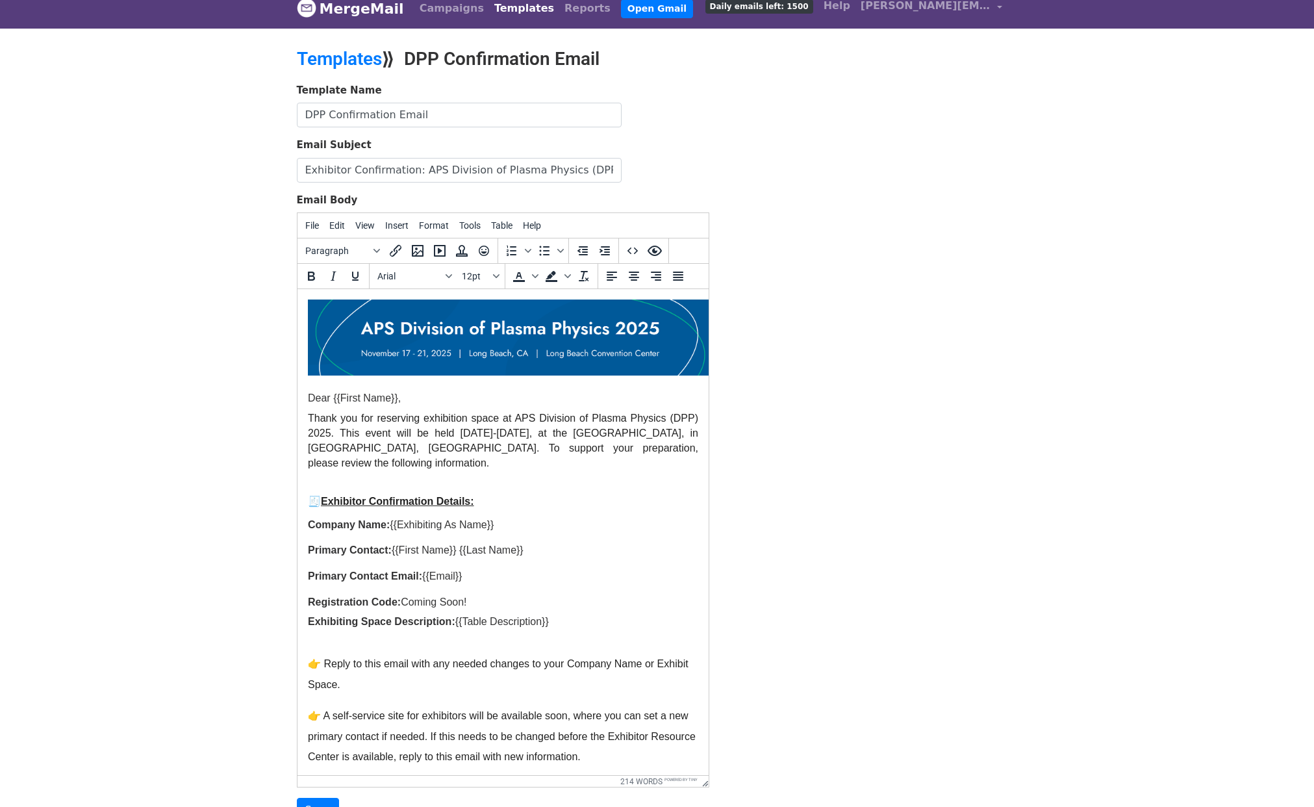
scroll to position [133, 0]
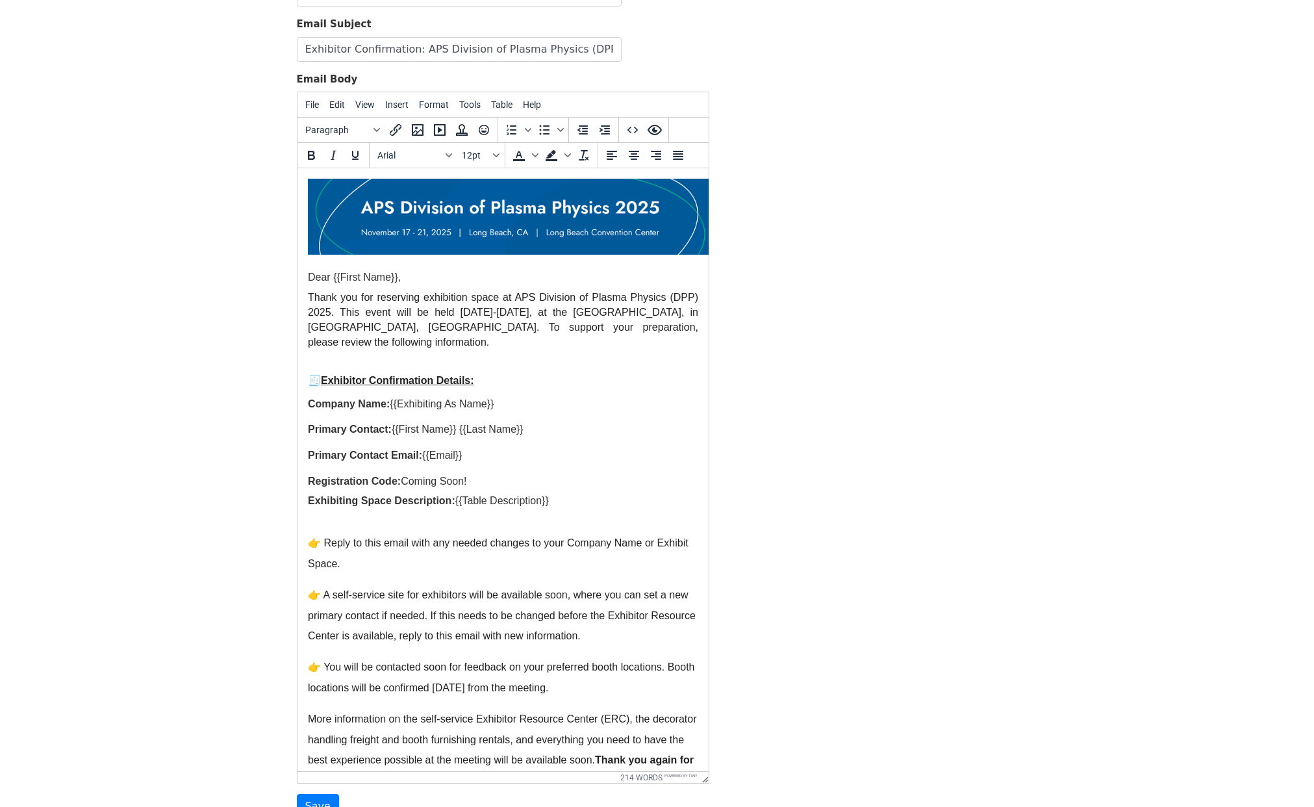
drag, startPoint x: 703, startPoint y: 658, endPoint x: 718, endPoint y: 848, distance: 190.9
click at [718, 806] on html "MergeMail Campaigns Templates Reports Open Gmail Daily emails left: 1500 Help b…" at bounding box center [657, 394] width 1314 height 1055
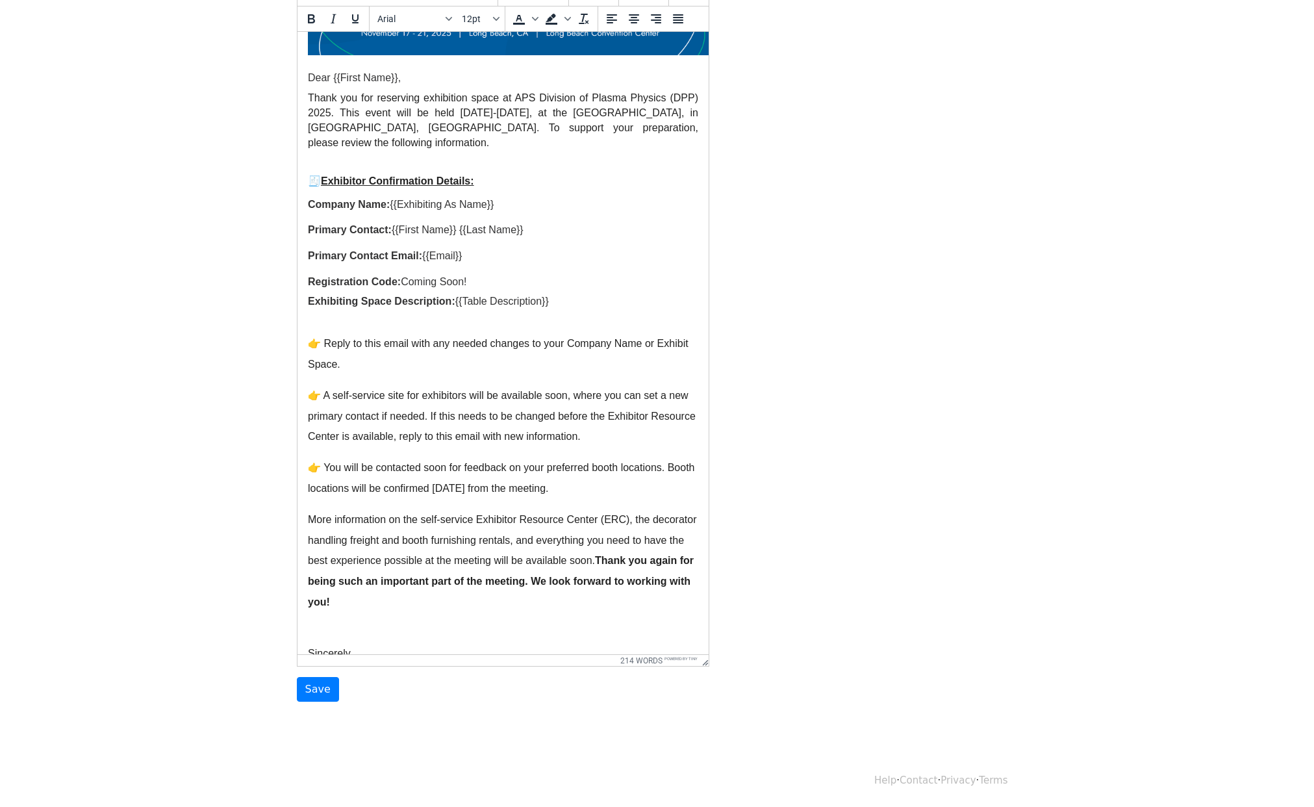
scroll to position [114, 0]
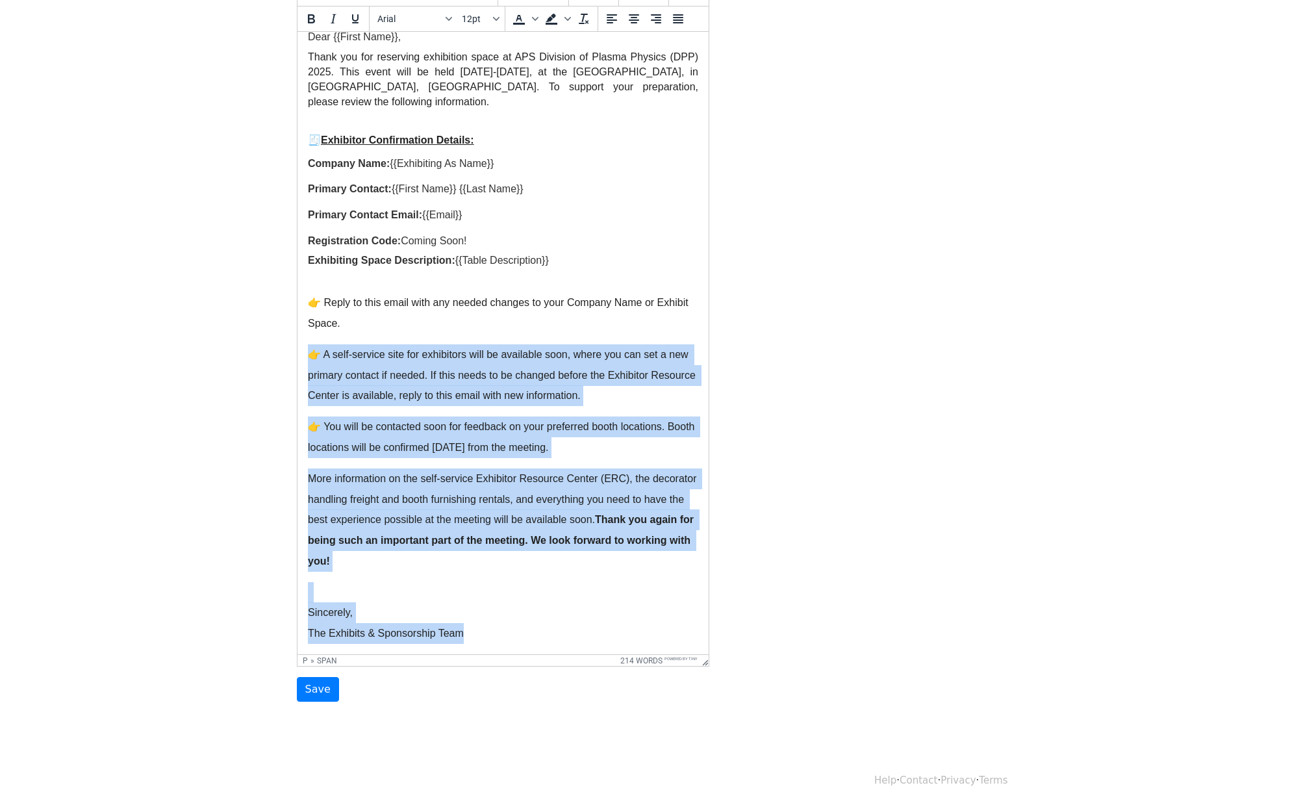
drag, startPoint x: 308, startPoint y: 340, endPoint x: 531, endPoint y: 636, distance: 370.6
click at [531, 636] on html "Dear {{First Name}}, Thank you for reserving exhibition space at APS Division o…" at bounding box center [502, 291] width 411 height 726
paste body
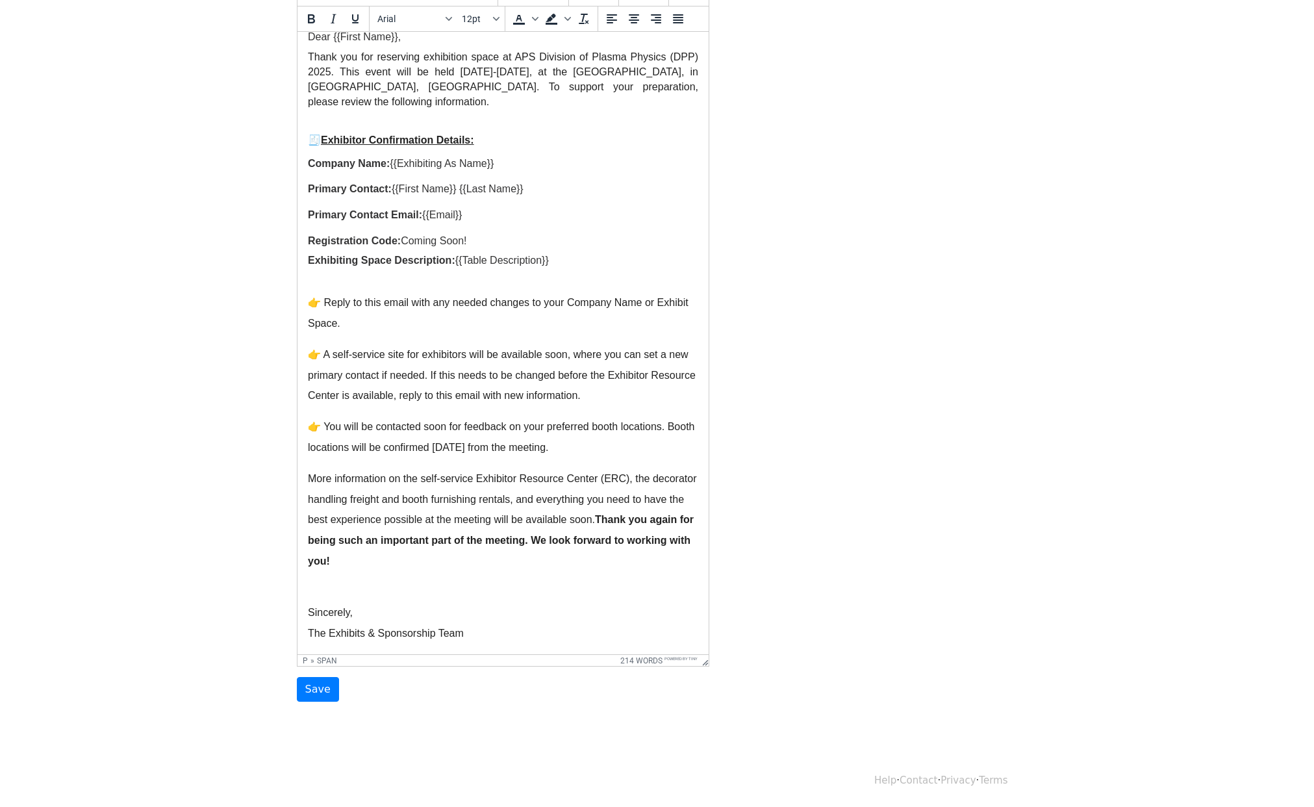
scroll to position [672, 0]
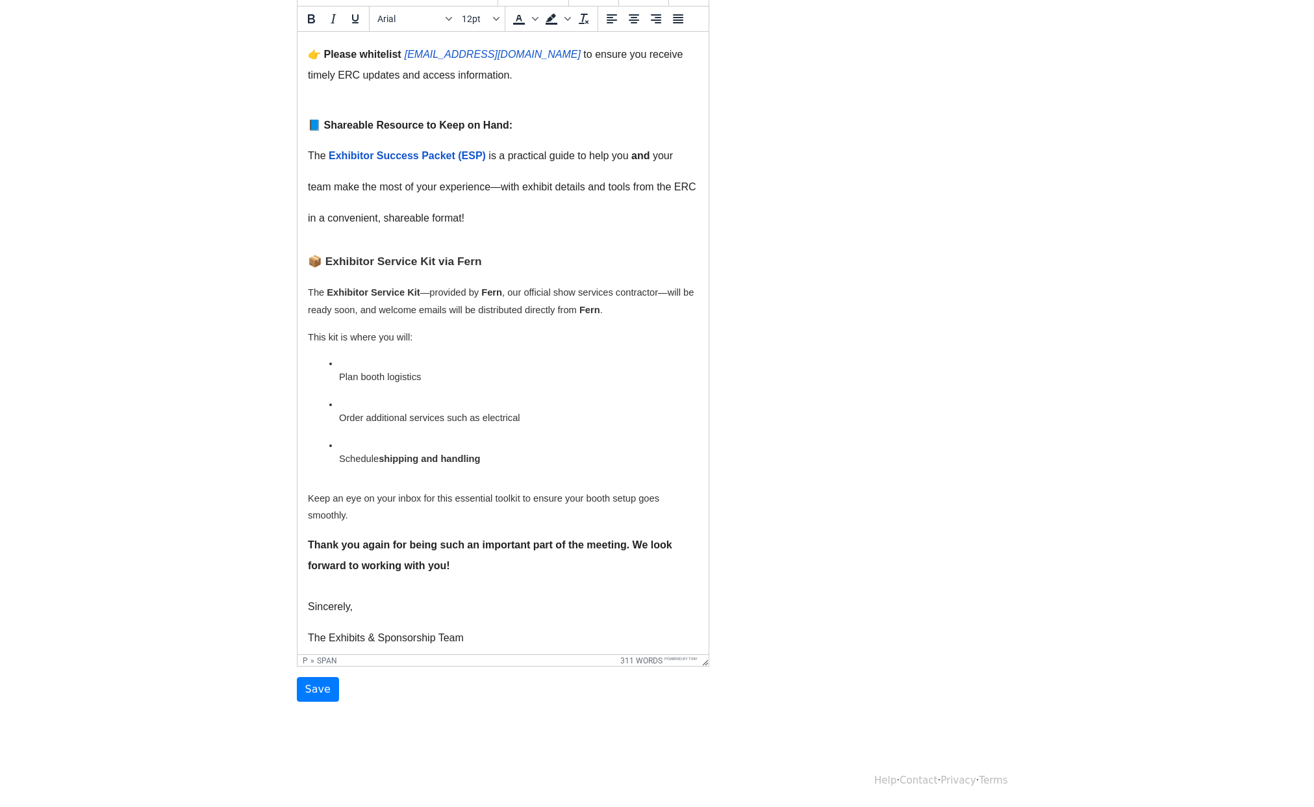
click at [338, 460] on span "Schedule" at bounding box center [358, 458] width 40 height 10
click at [338, 417] on span "Order additional services such as electrical" at bounding box center [428, 417] width 181 height 10
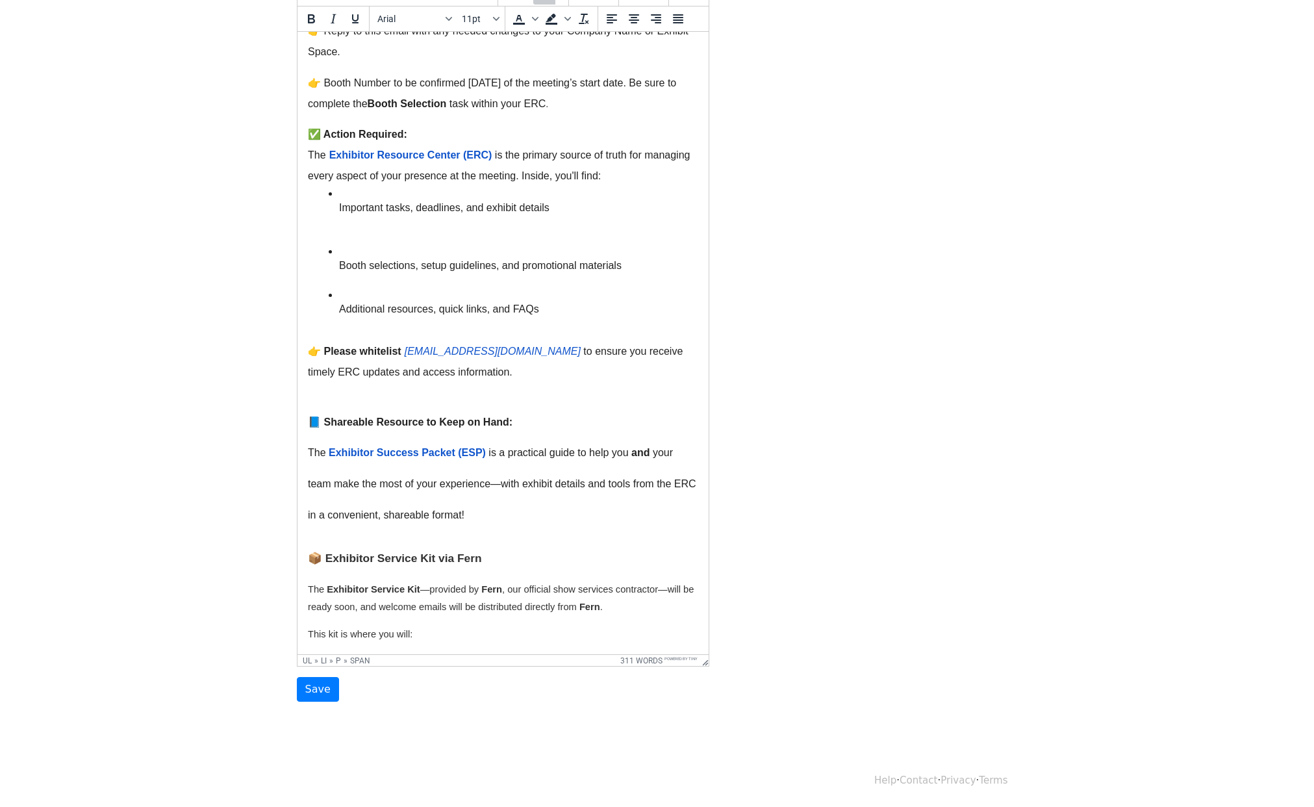
scroll to position [356, 0]
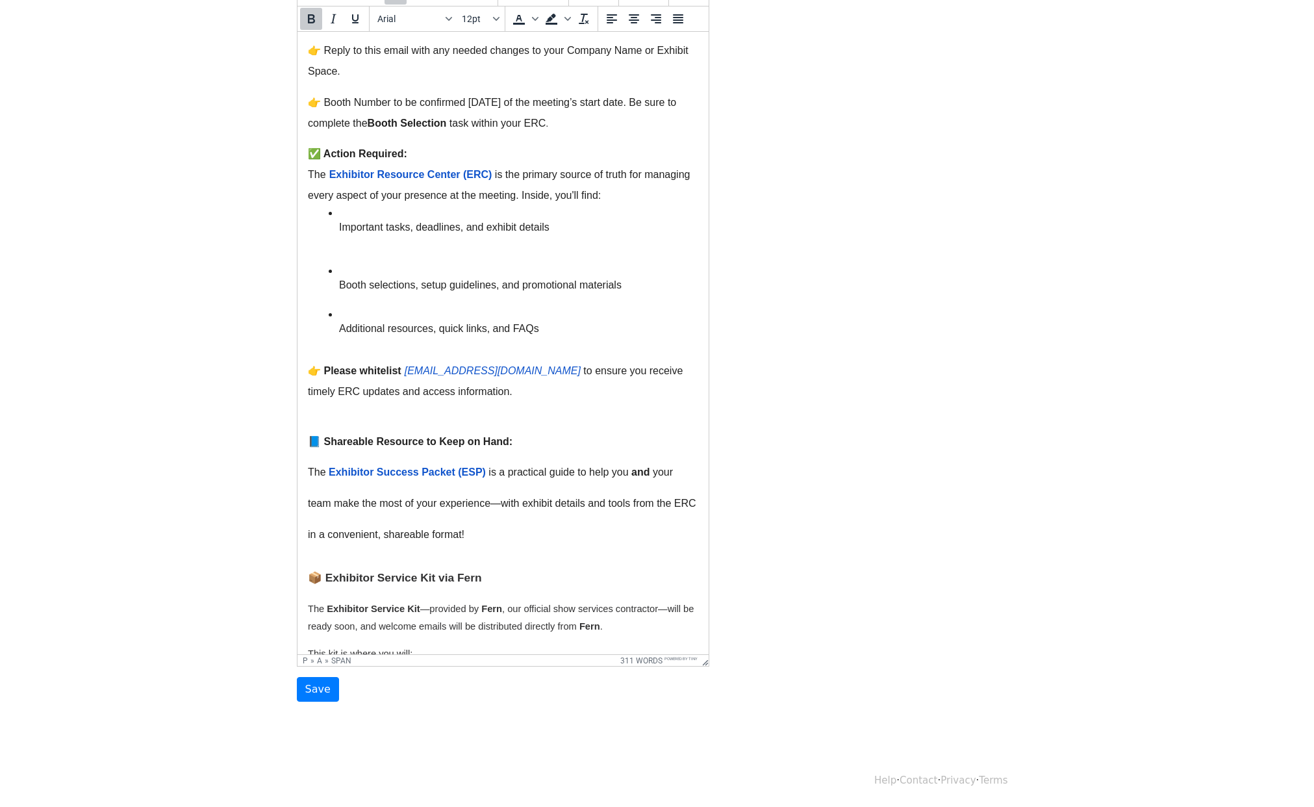
click at [364, 172] on span "Exhibitor Resource Center (ERC)" at bounding box center [410, 174] width 163 height 11
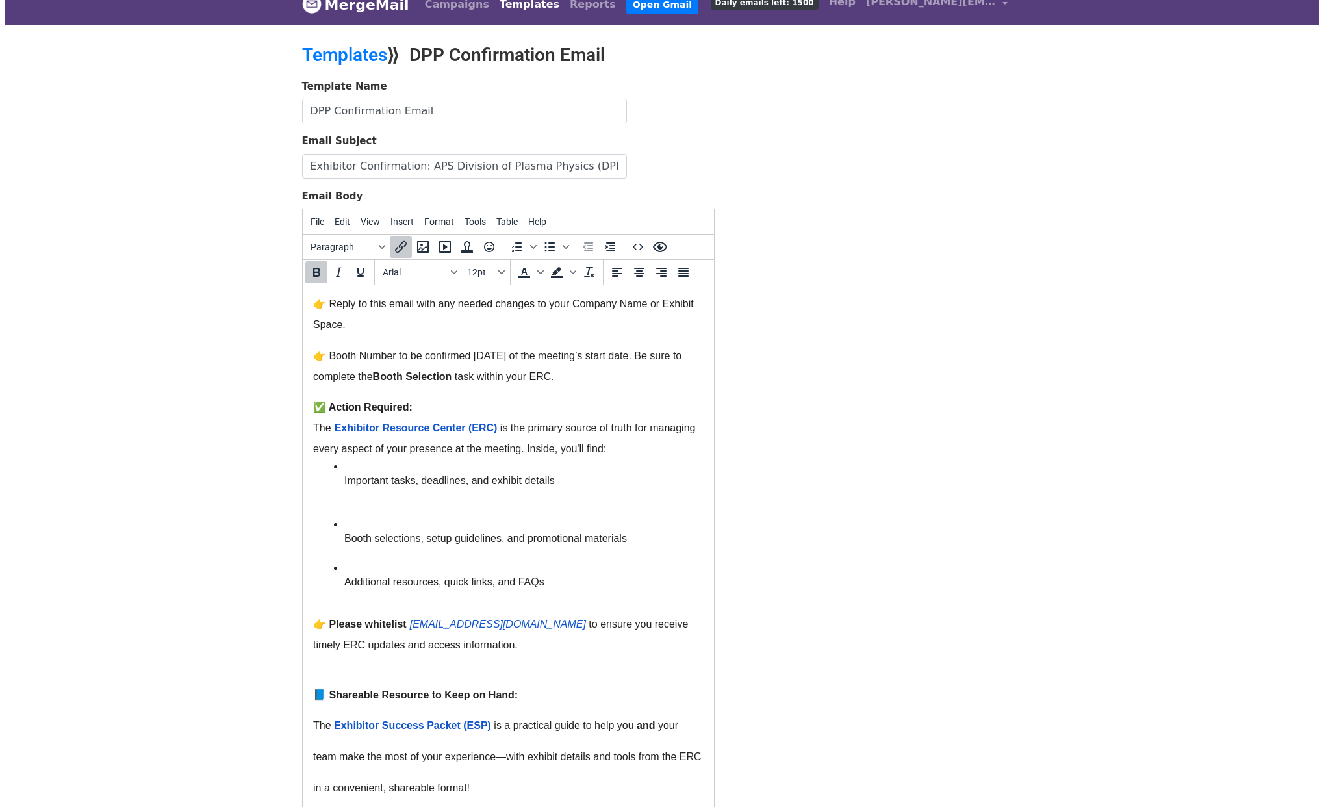
scroll to position [1, 0]
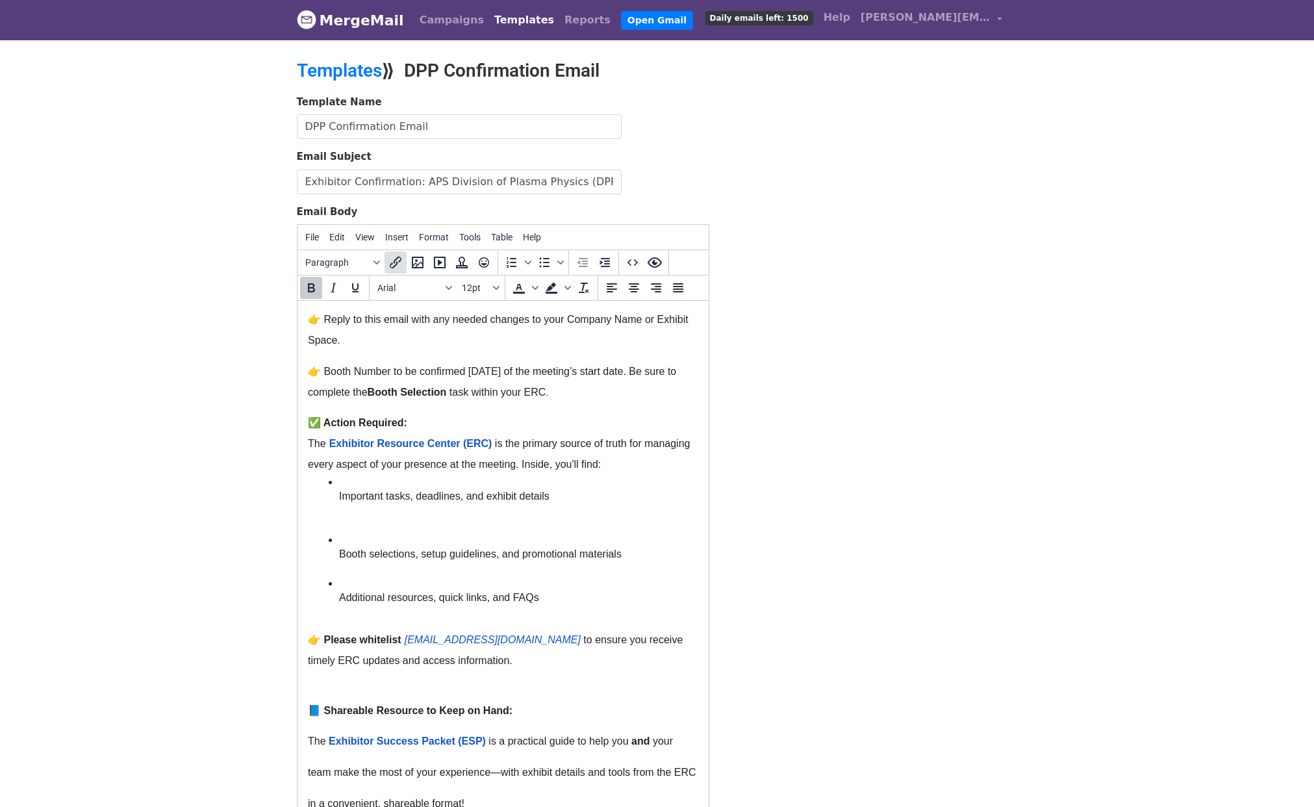
click at [389, 262] on icon "Insert/edit link" at bounding box center [396, 263] width 16 height 16
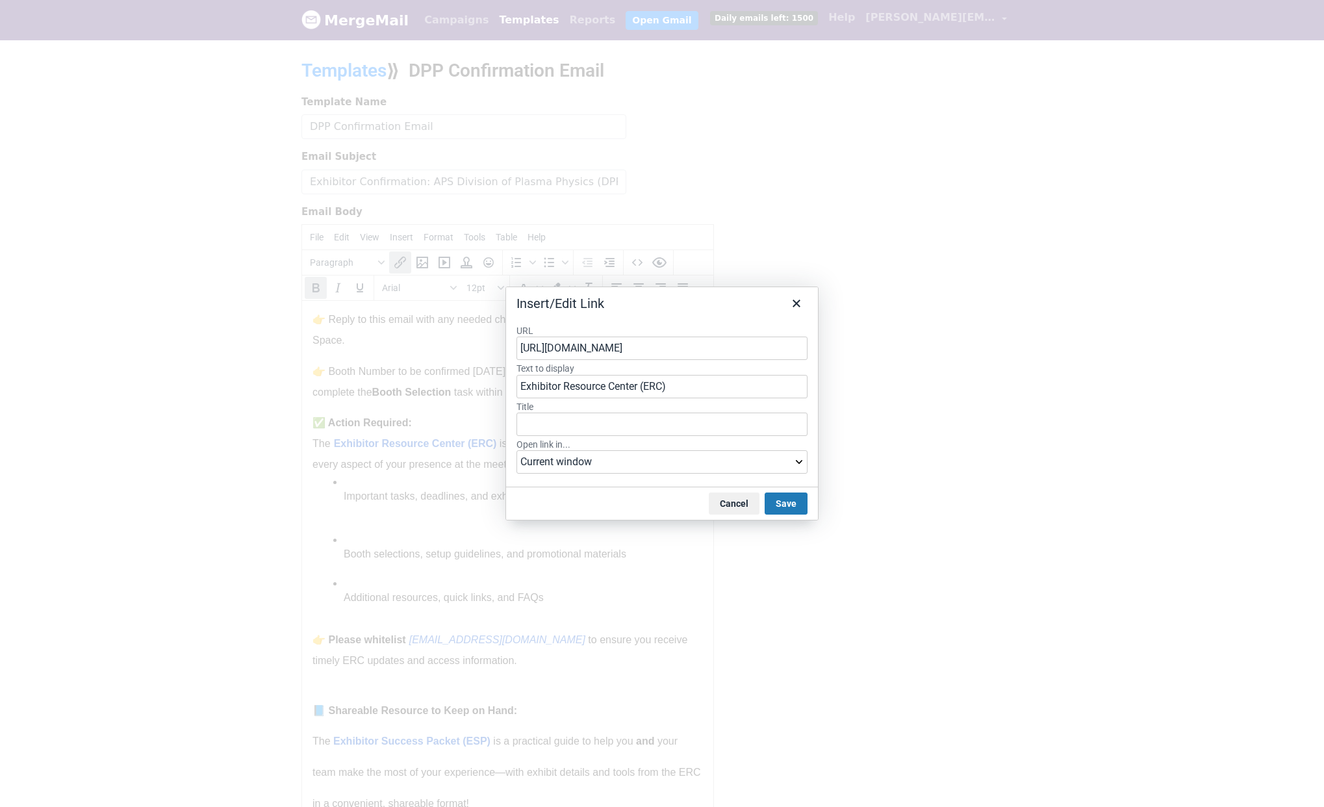
click at [709, 346] on input "https://americanphysicalsociety.expo-genie.com/dnp2025/home/" at bounding box center [661, 347] width 291 height 23
type input "https://americanphysicalsociety.expo-genie.com/dpp2025/home/"
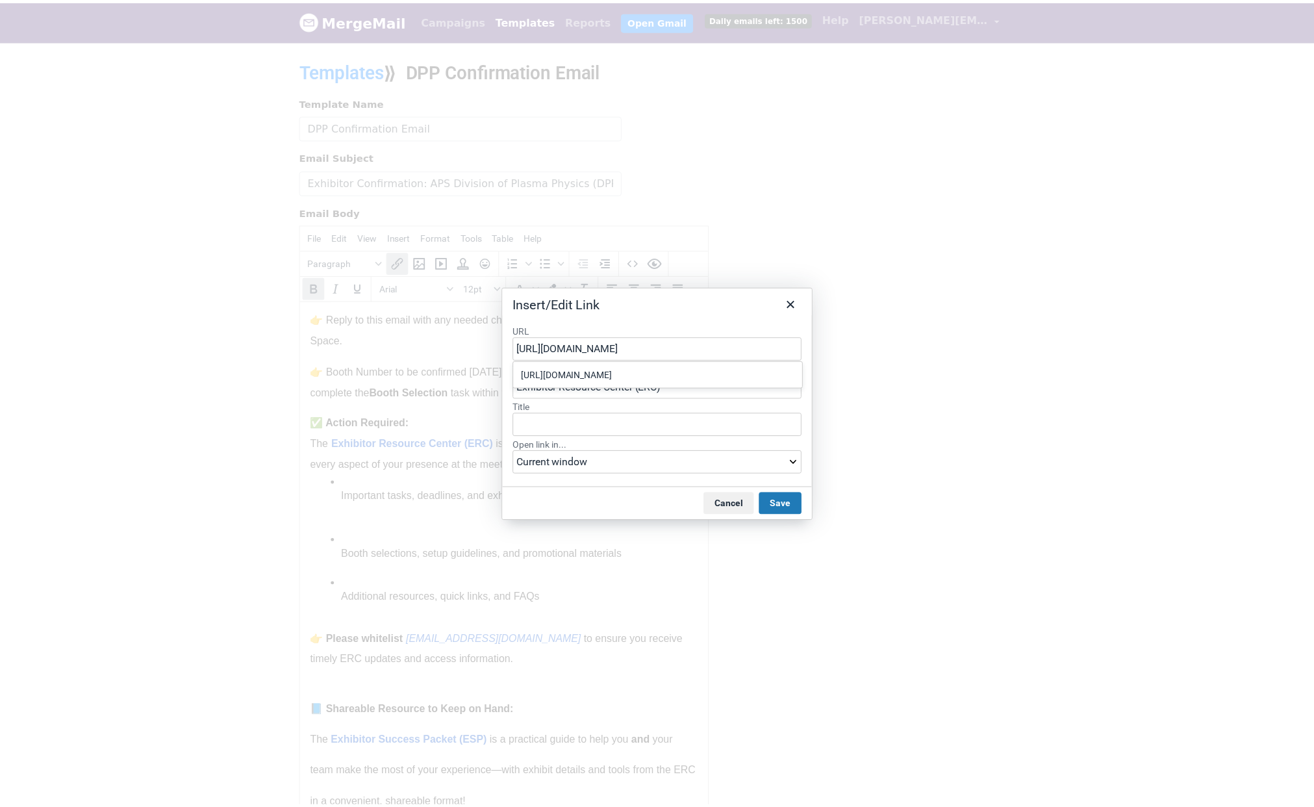
scroll to position [0, 21]
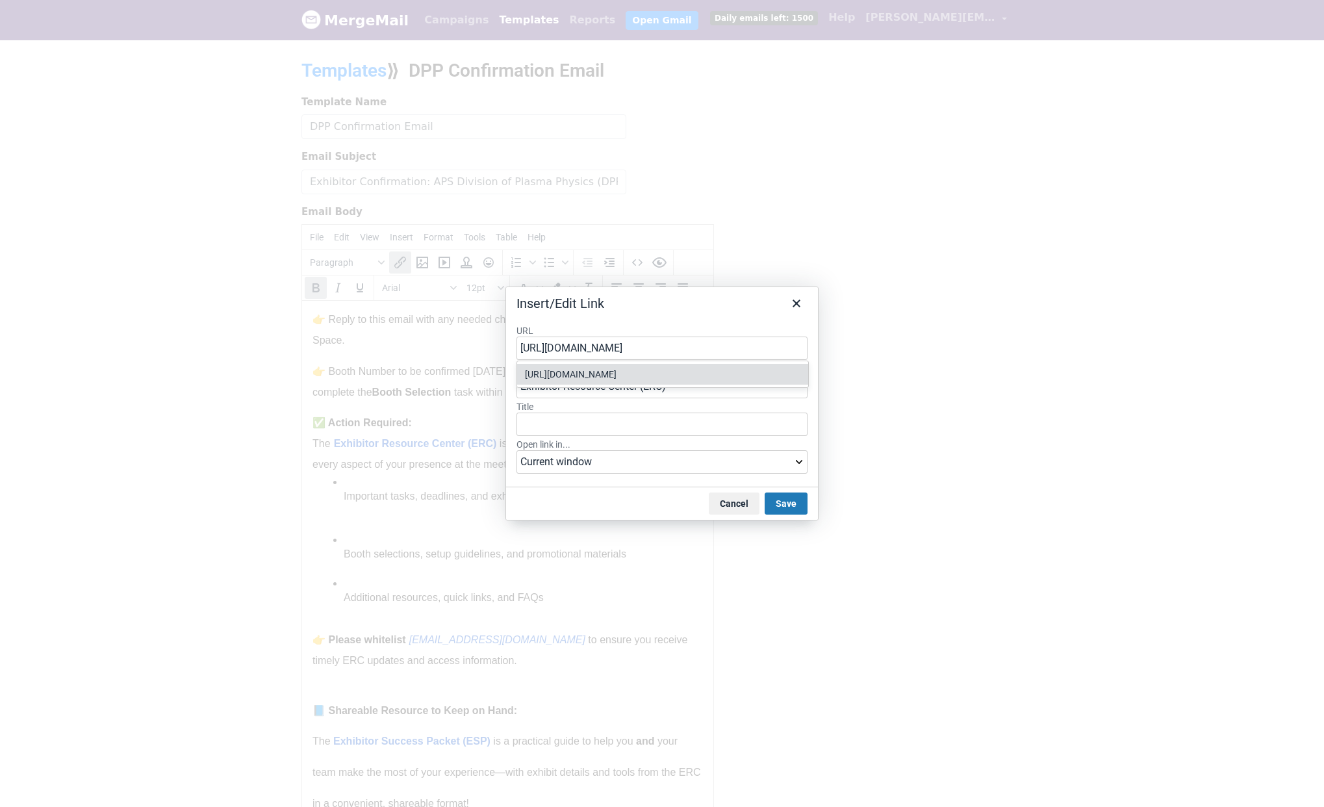
click at [741, 376] on div "https://americanphysicalsociety.expo-genie.com/dpp2025/home/" at bounding box center [664, 374] width 278 height 16
click at [790, 505] on button "Save" at bounding box center [785, 503] width 43 height 22
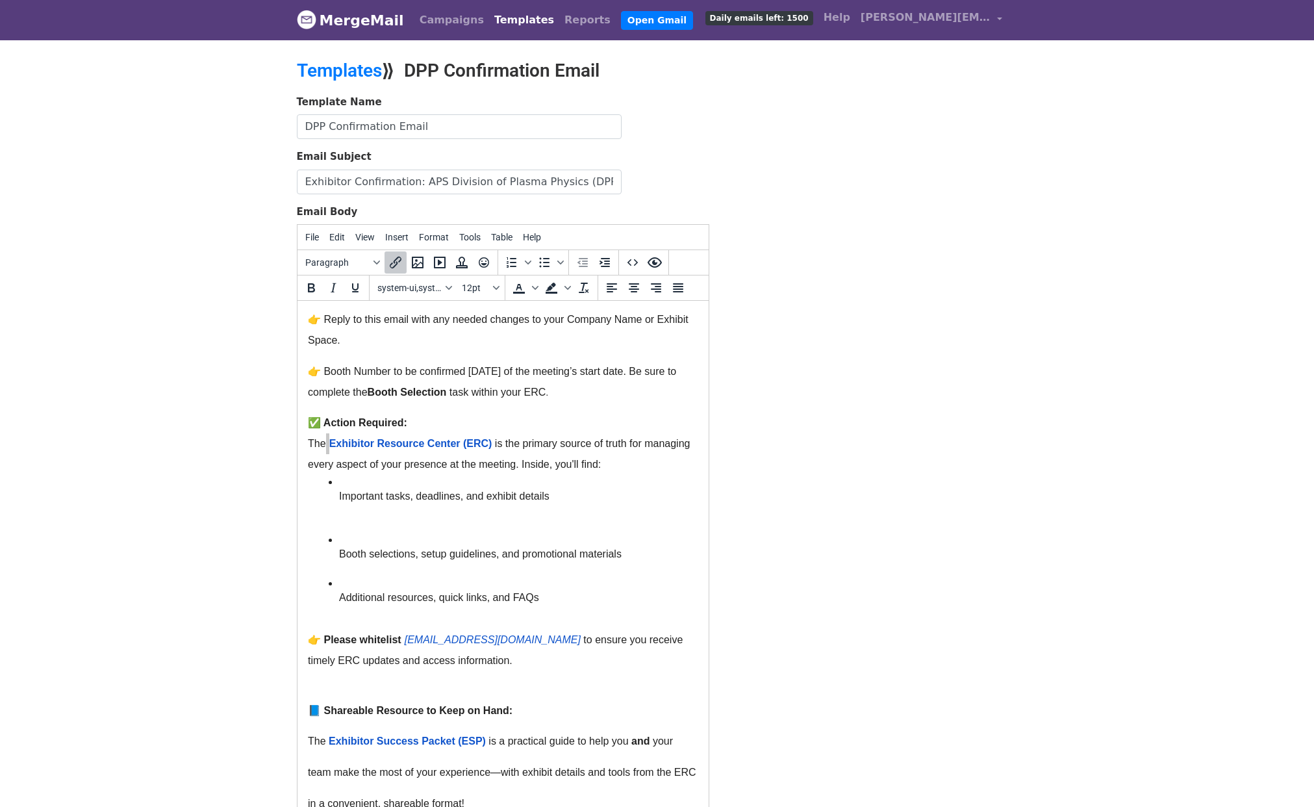
click at [768, 483] on div "Template Name DPP Confirmation Email Email Subject Exhibitor Confirmation: APS …" at bounding box center [657, 533] width 740 height 876
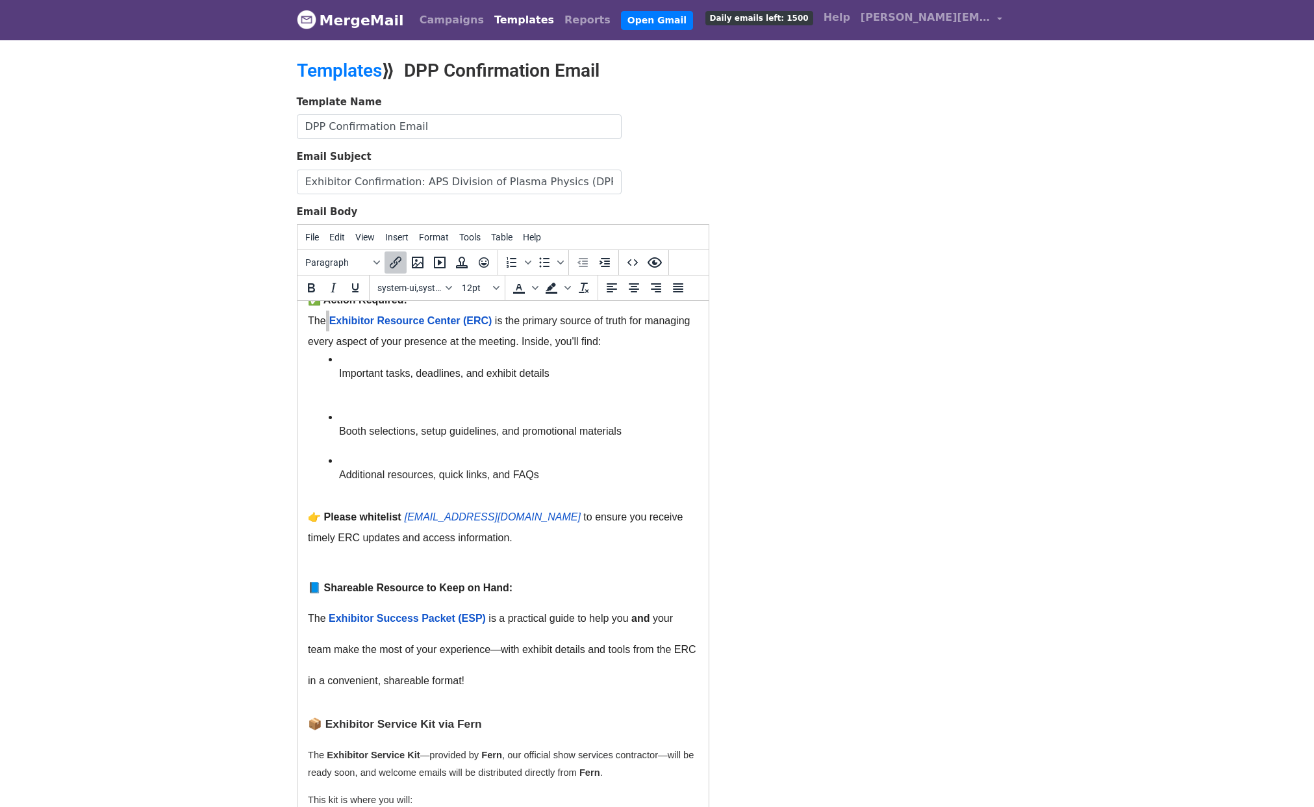
scroll to position [489, 0]
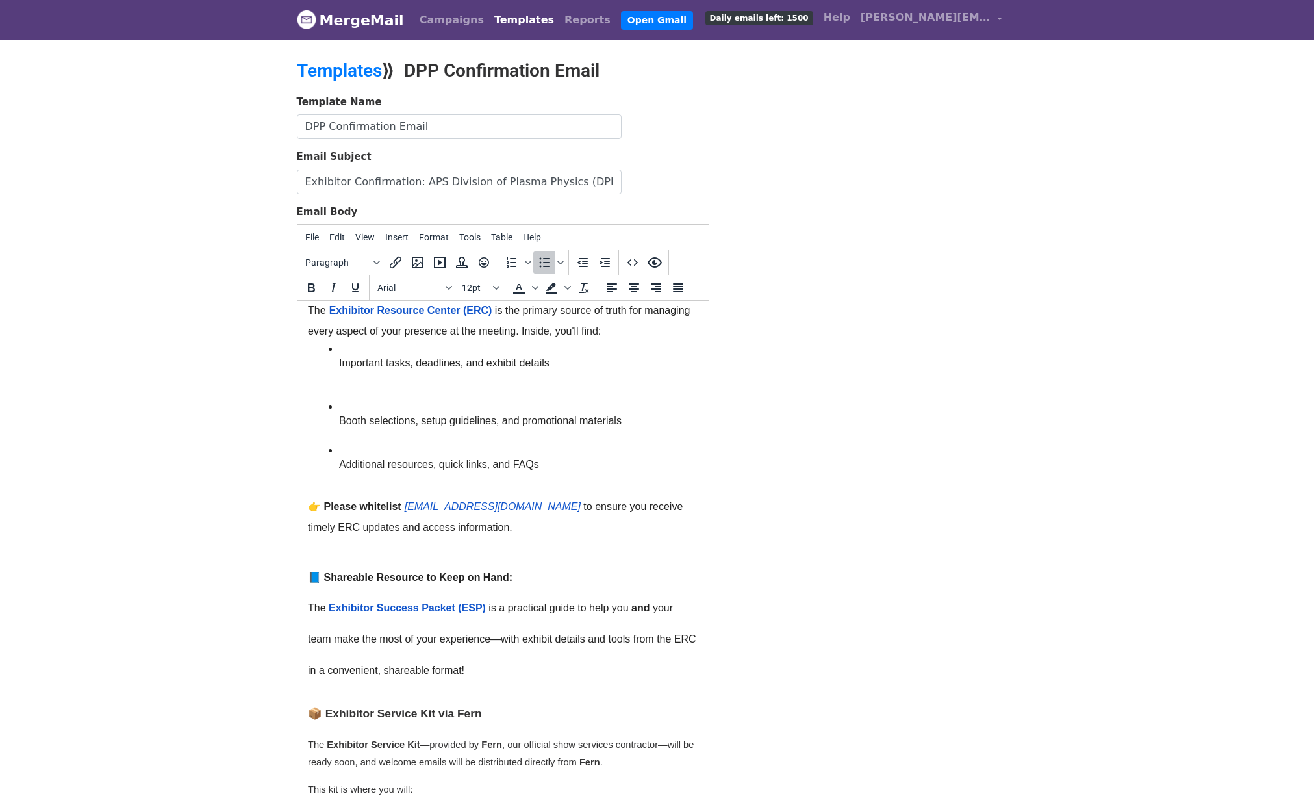
click at [369, 381] on li "Important tasks, deadlines, and exhibit details" at bounding box center [517, 364] width 359 height 44
click at [384, 400] on li "Booth selections, setup guidelines, and promotional materials" at bounding box center [517, 421] width 359 height 44
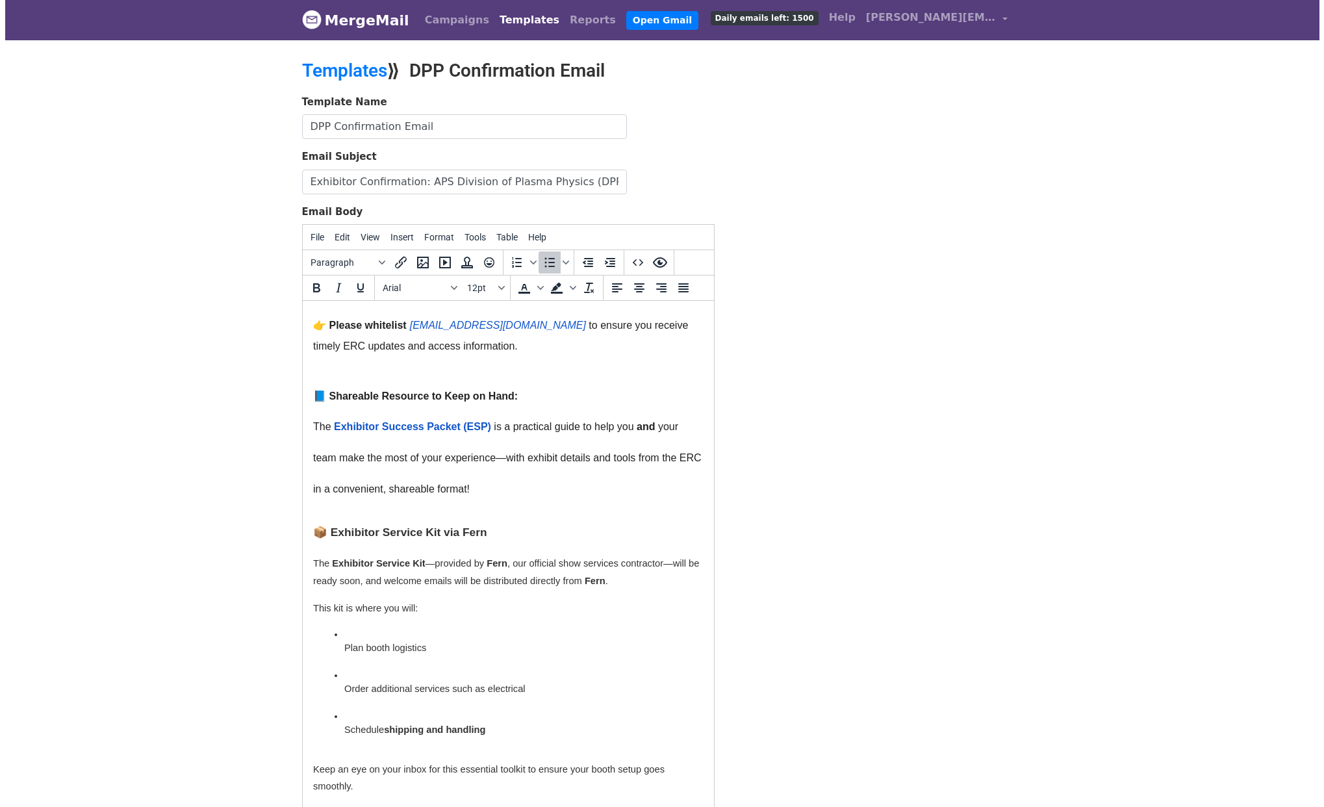
scroll to position [673, 0]
click at [411, 427] on span "Exhibitor Success Packet (ESP)" at bounding box center [406, 423] width 157 height 11
click at [392, 261] on icon "Insert/edit link" at bounding box center [396, 263] width 16 height 16
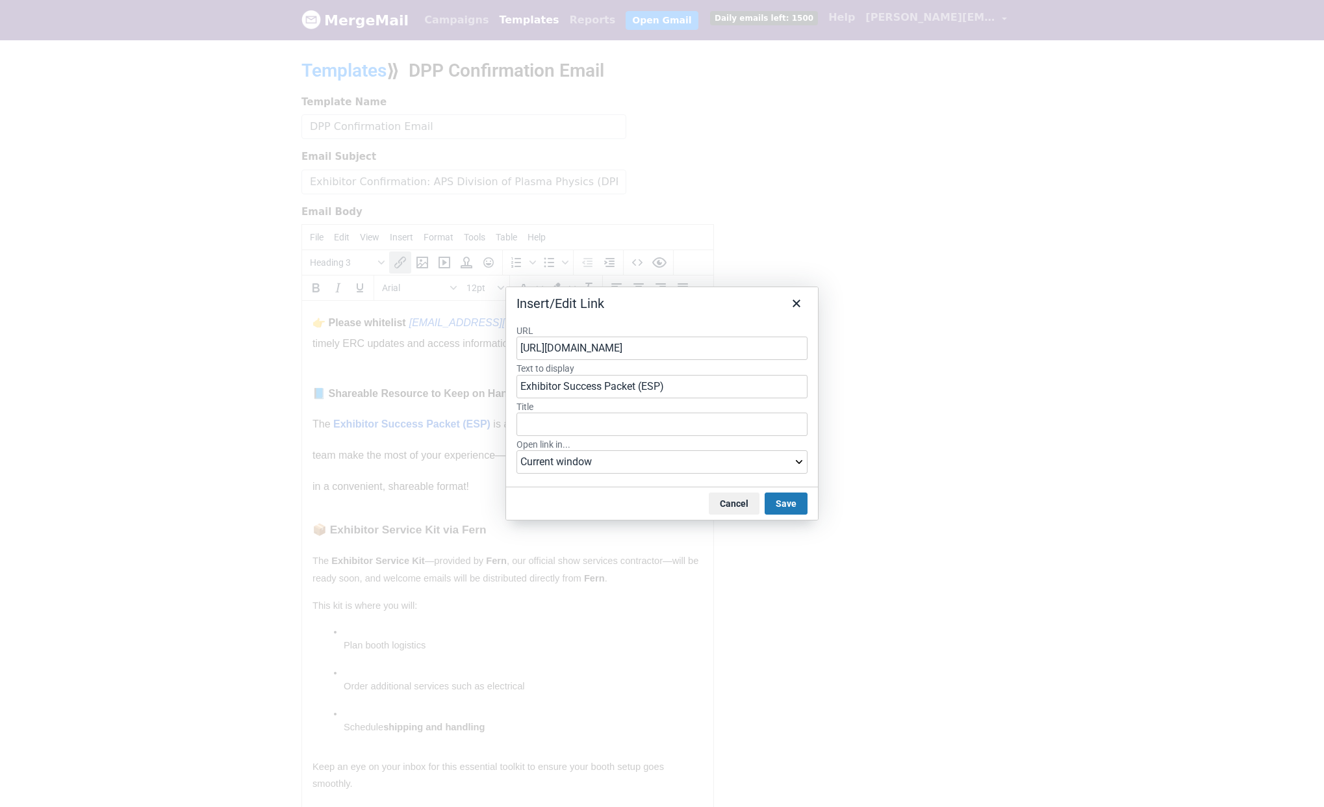
click at [677, 344] on input "https://docs.google.com/presentation/d/18Q7q1wbW0kbRZwjjZZEczpJZbXFSaVcNzSlOTMv…" at bounding box center [661, 347] width 291 height 23
type input "https://docs.google.com/presentation/d/1qA3m_GjnVO5P42Ui3sUqDpsgqSWE3DK2-dODvCp…"
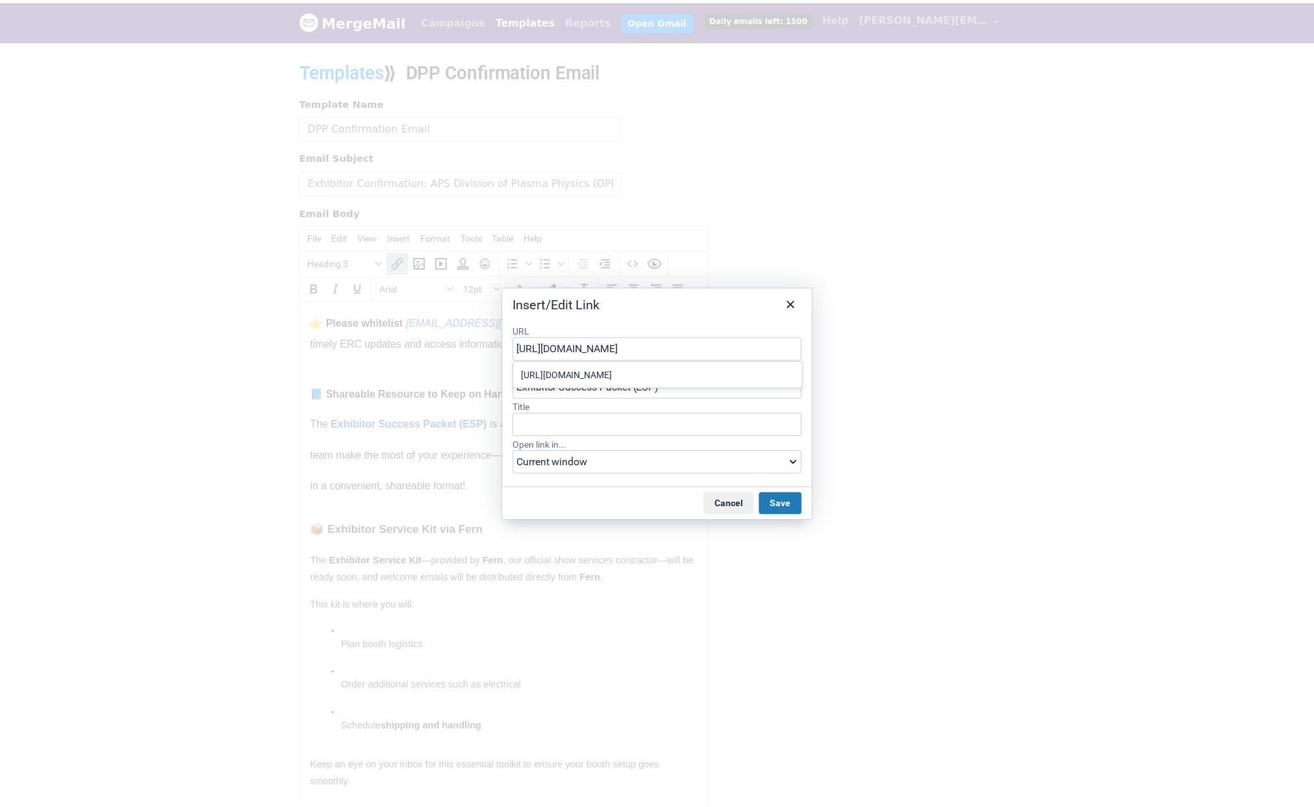
scroll to position [0, 264]
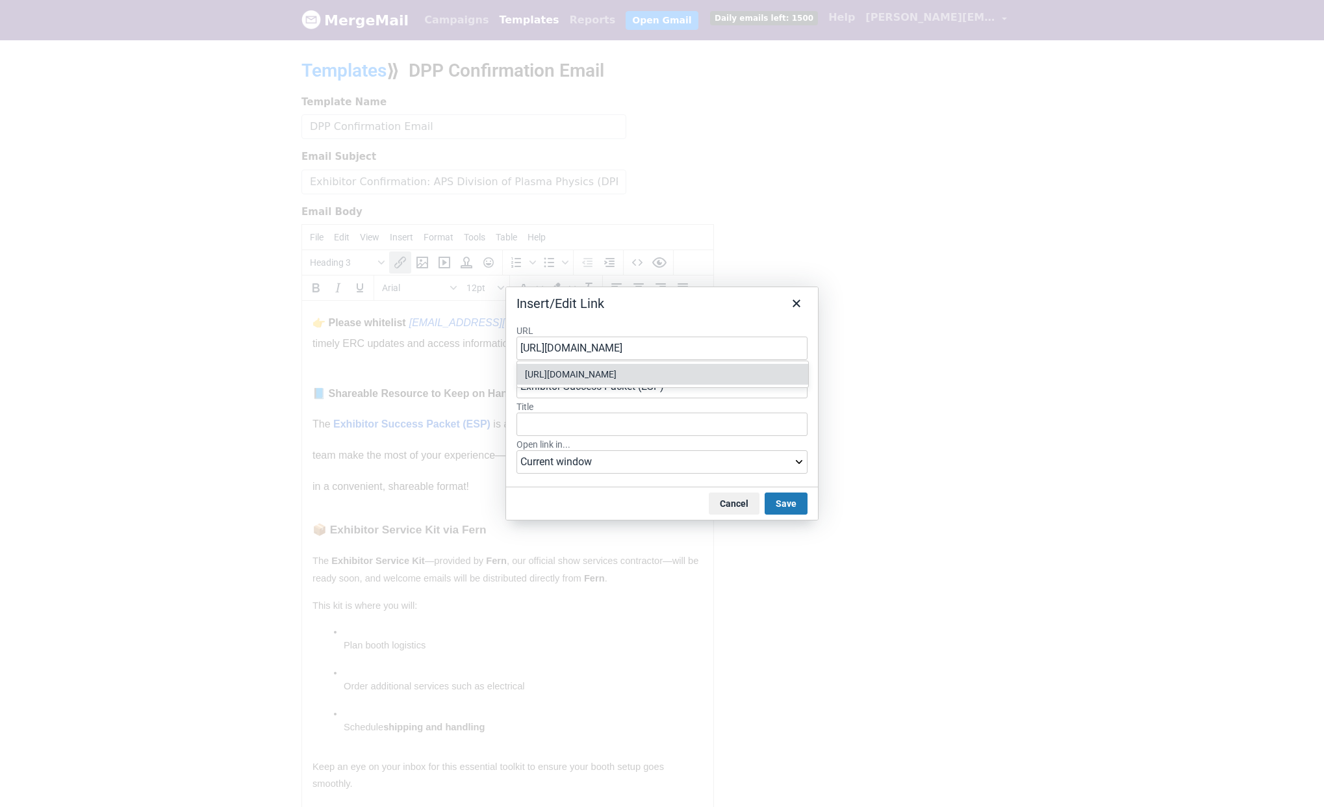
click at [754, 379] on div "https://docs.google.com/presentation/d/1qA3m_GjnVO5P42Ui3sUqDpsgqSWE3DK2-dODvCp…" at bounding box center [664, 374] width 278 height 16
click at [792, 497] on button "Save" at bounding box center [785, 503] width 43 height 22
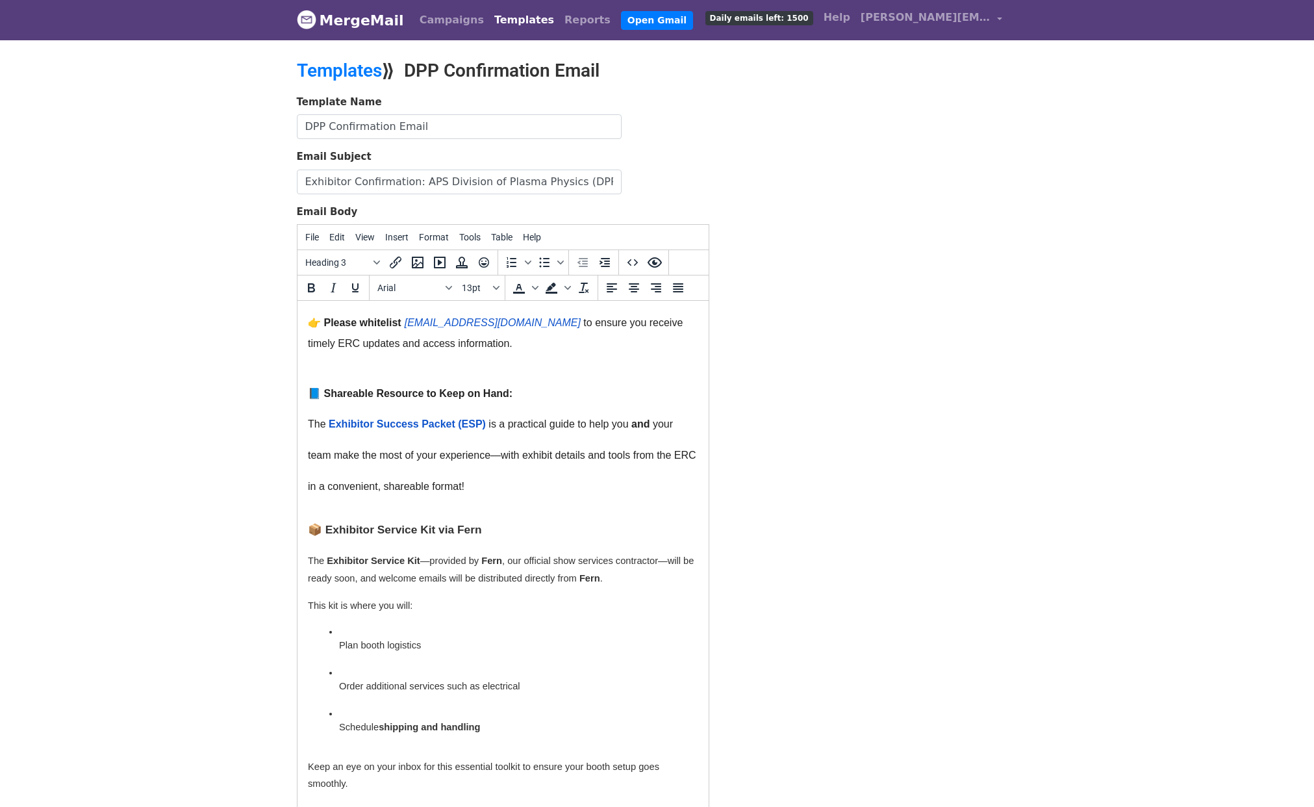
click at [696, 544] on html "Dear {{First Name}}, Thank you for reserving exhibition space at APS Division o…" at bounding box center [502, 277] width 411 height 1299
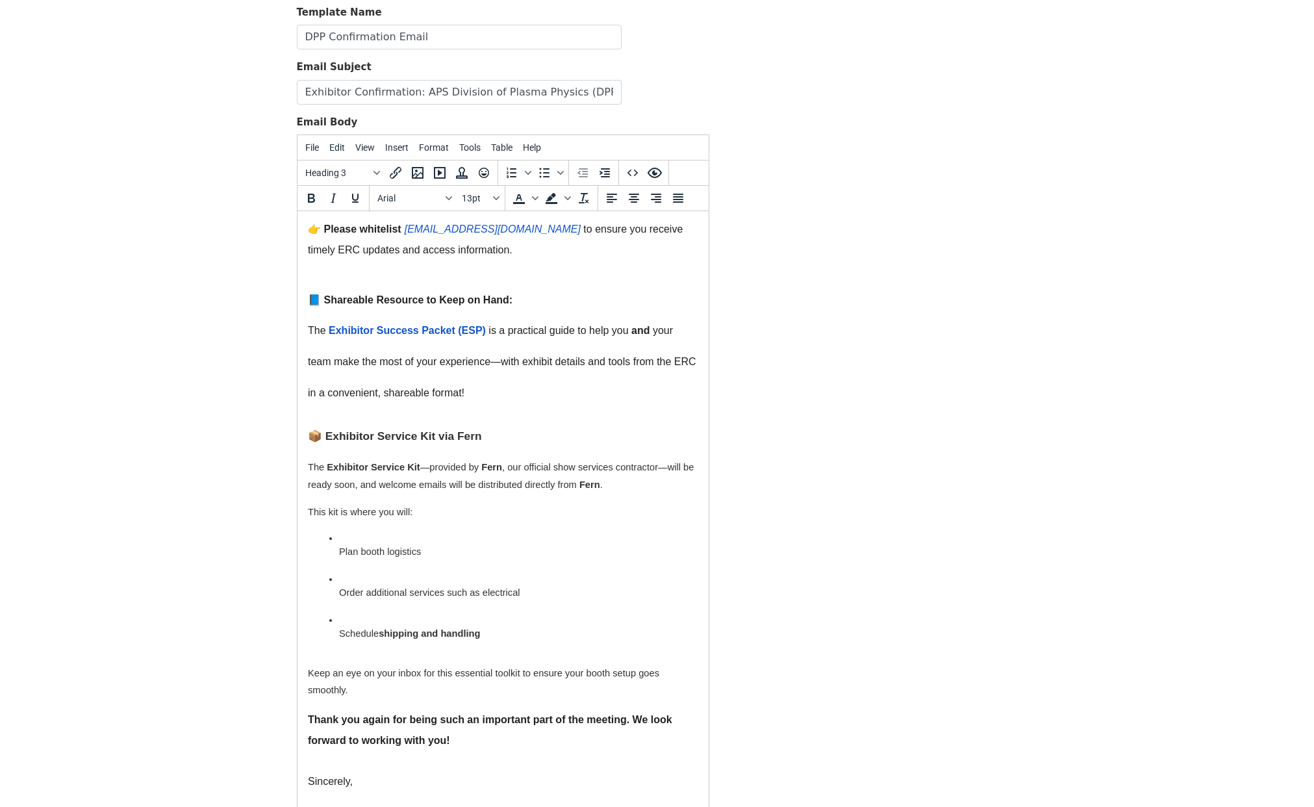
scroll to position [270, 0]
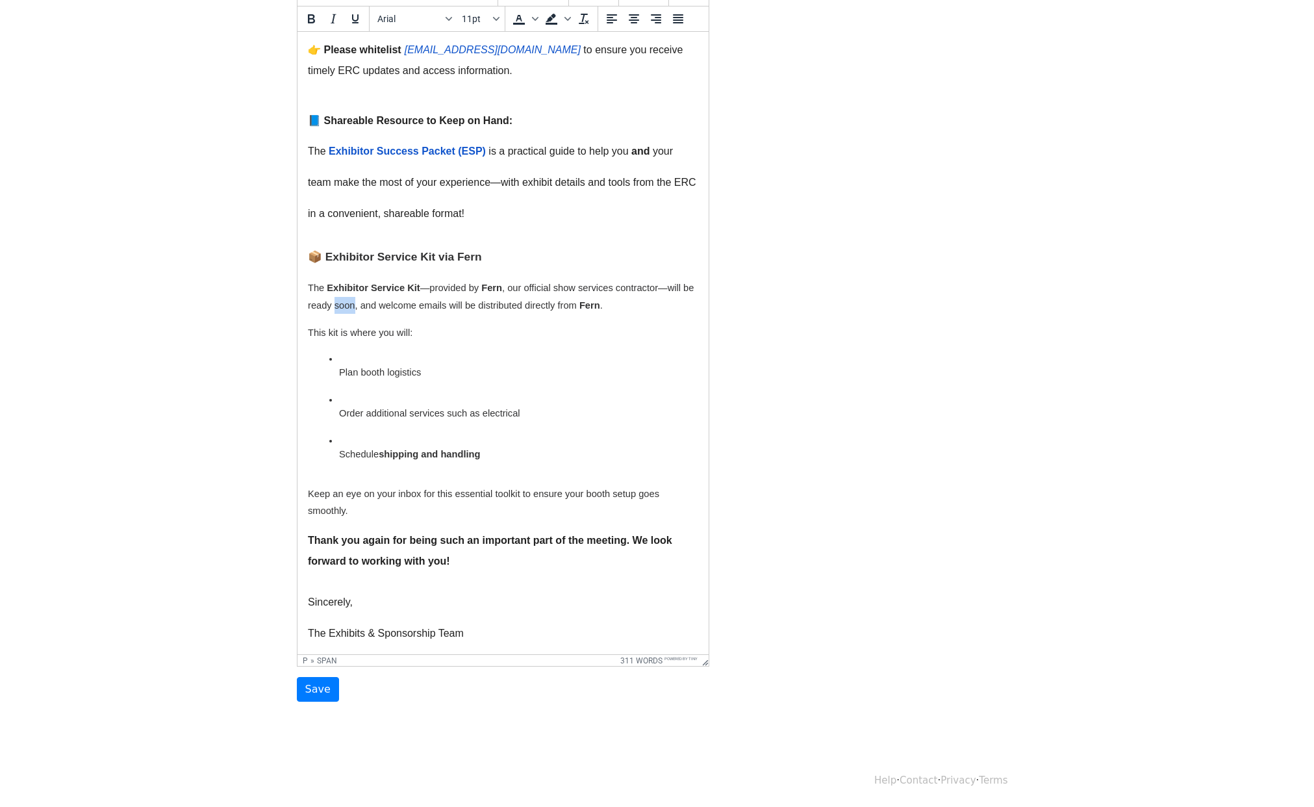
drag, startPoint x: 368, startPoint y: 294, endPoint x: 345, endPoint y: 295, distance: 22.1
click at [345, 295] on span ", our official show services contractor—will be ready soon, and welcome emails …" at bounding box center [500, 295] width 386 height 27
drag, startPoint x: 346, startPoint y: 295, endPoint x: 321, endPoint y: 295, distance: 24.7
click at [321, 295] on span ", our official show services contractor—will be ready soon, and welcome emails …" at bounding box center [500, 295] width 386 height 27
click at [308, 686] on input "Save" at bounding box center [318, 689] width 42 height 25
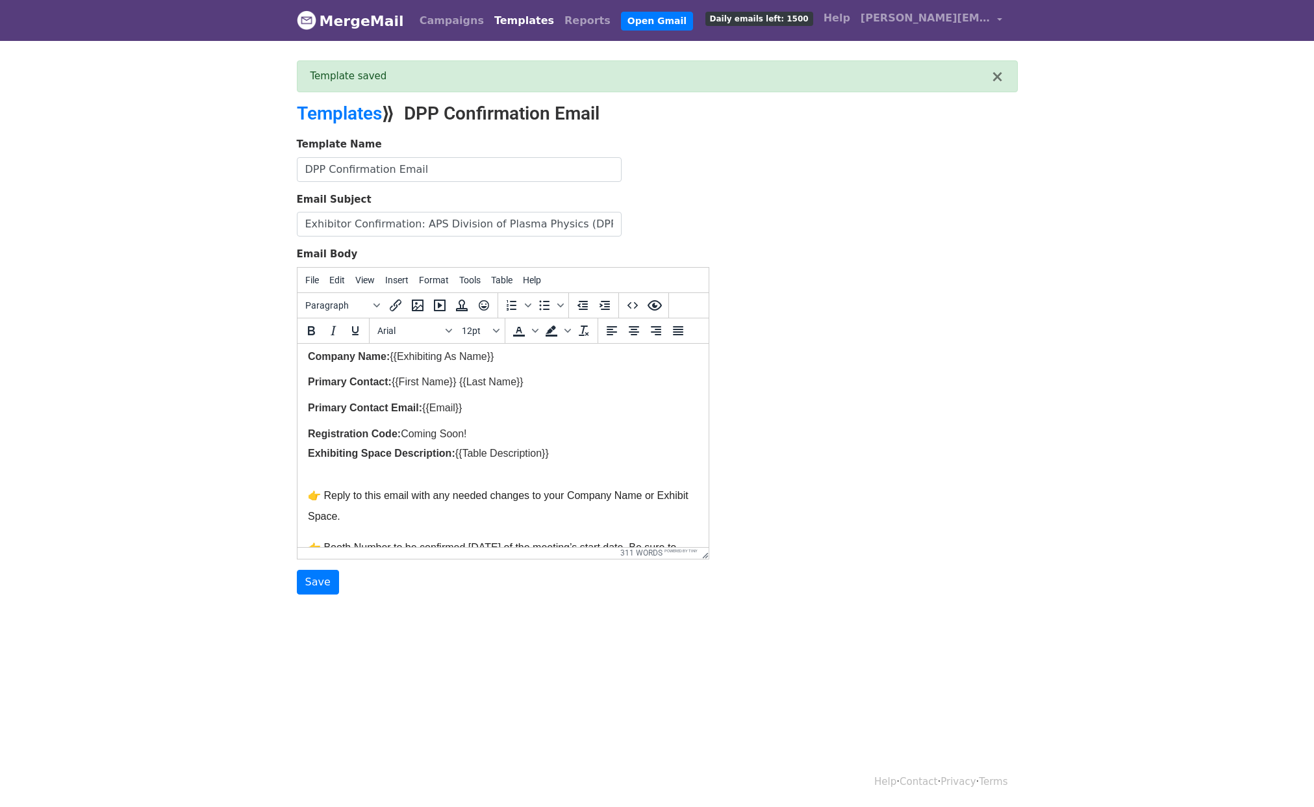
scroll to position [257, 0]
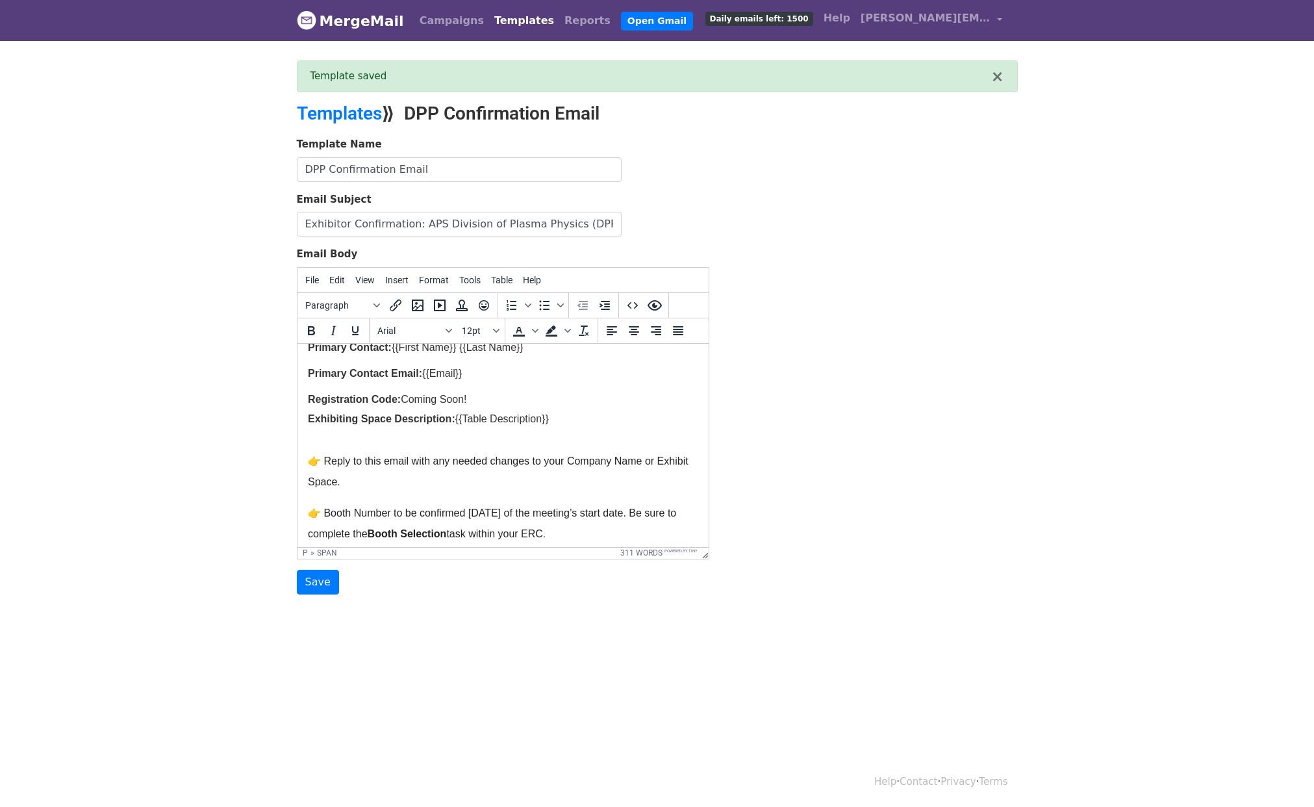
drag, startPoint x: 473, startPoint y: 395, endPoint x: 405, endPoint y: 394, distance: 68.8
click at [405, 394] on p "Registration Code: Coming Soon!" at bounding box center [502, 399] width 390 height 26
click at [322, 574] on input "Save" at bounding box center [318, 582] width 42 height 25
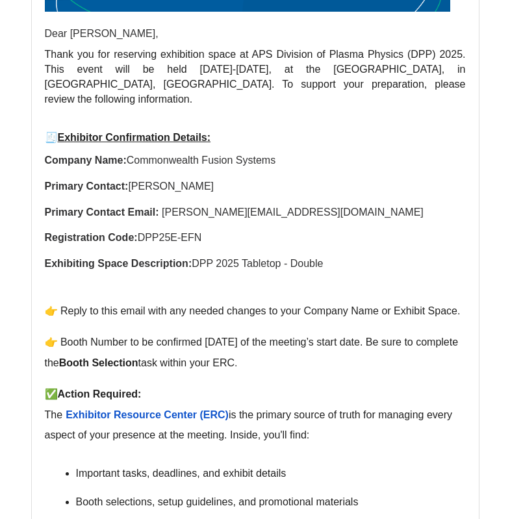
scroll to position [136, 0]
